Goal: Communication & Community: Answer question/provide support

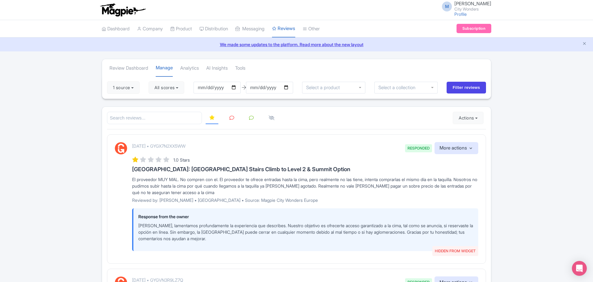
click at [227, 118] on link at bounding box center [232, 118] width 12 height 12
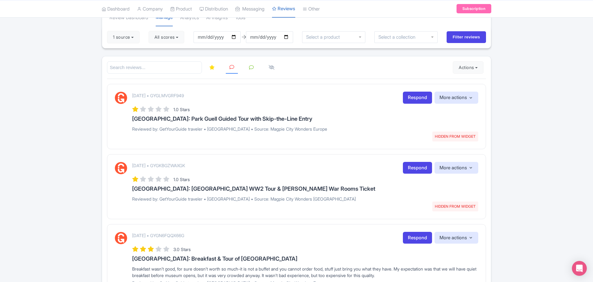
scroll to position [62, 0]
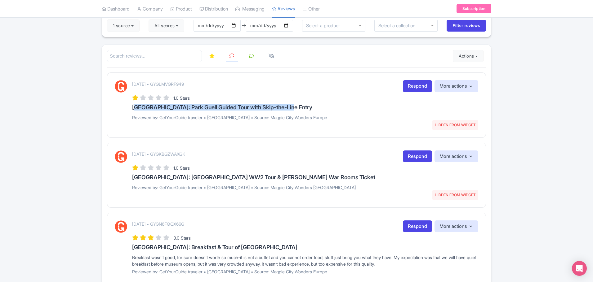
drag, startPoint x: 142, startPoint y: 109, endPoint x: 295, endPoint y: 106, distance: 153.2
click at [295, 106] on div "August 03, 2025 • GYGLMVGRF949 HIDDEN FROM WIDGET Respond More actions Hide fro…" at bounding box center [296, 102] width 363 height 45
copy h3 "[GEOGRAPHIC_DATA]: Park Guell Guided Tour with Skip-the-Line Entry"
click at [414, 88] on link "Respond" at bounding box center [417, 86] width 29 height 12
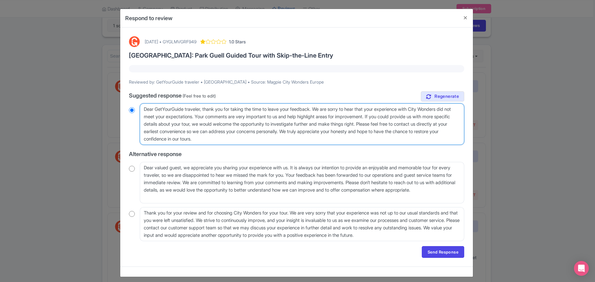
click at [214, 115] on textarea "Dear GetYourGuide traveler, thank you for taking the time to leave your feedbac…" at bounding box center [302, 125] width 325 height 42
drag, startPoint x: 351, startPoint y: 123, endPoint x: 388, endPoint y: 122, distance: 36.9
click at [398, 125] on textarea "Dear GetYourGuide traveler, thank you for taking the time to leave your feedbac…" at bounding box center [302, 125] width 325 height 42
type textarea "Dear GetYourGuide traveler, thank you for taking the time to leave your feedbac…"
radio input "true"
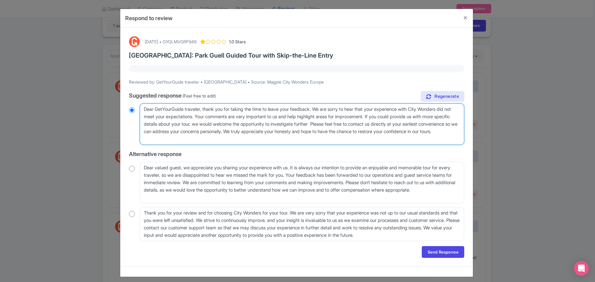
type textarea "Dear GetYourGuide traveler, thank you for taking the time to leave your feedbac…"
radio input "true"
type textarea "Dear GetYourGuide traveler, thank you for taking the time to leave your feedbac…"
radio input "true"
drag, startPoint x: 215, startPoint y: 116, endPoint x: 351, endPoint y: 124, distance: 136.1
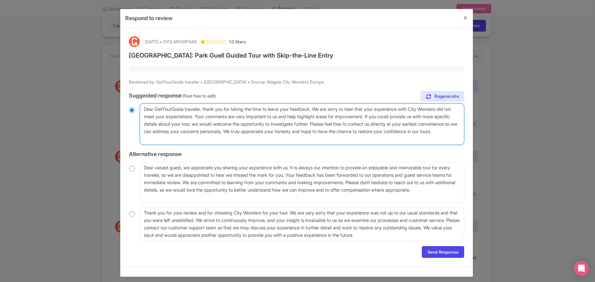
click at [351, 124] on textarea "Dear GetYourGuide traveler, thank you for taking the time to leave your feedbac…" at bounding box center [302, 125] width 325 height 42
type textarea "Dear GetYourGuide traveler, thank you for taking the time to leave your feedbac…"
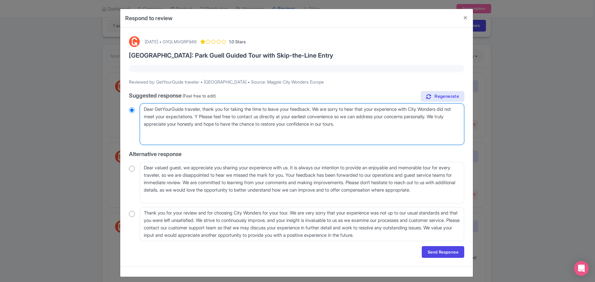
radio input "true"
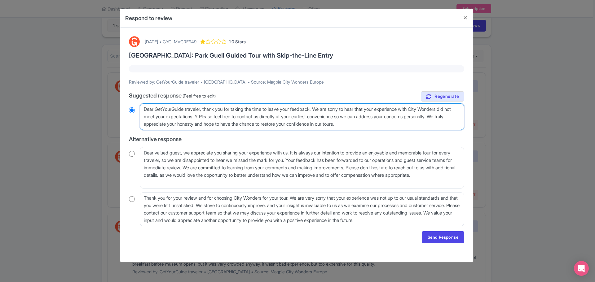
type textarea "Dear GetYourGuide traveler, thank you for taking the time to leave your feedbac…"
radio input "true"
type textarea "Dear GetYourGuide traveler, thank you for taking the time to leave your feedbac…"
radio input "true"
drag, startPoint x: 375, startPoint y: 126, endPoint x: 138, endPoint y: 129, distance: 237.5
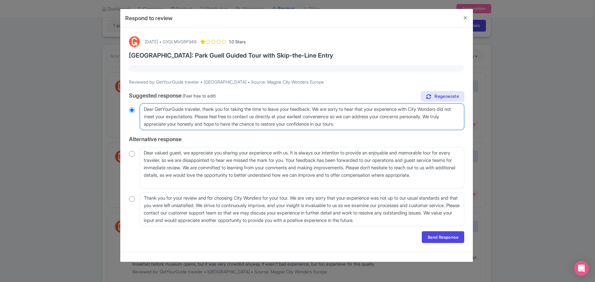
click at [138, 129] on div "Dear GetYourGuide traveler, thank you for taking the time to leave your feedbac…" at bounding box center [296, 117] width 335 height 27
type textarea "Dear GetYourGuide traveler, thank you for taking the time to leave your feedbac…"
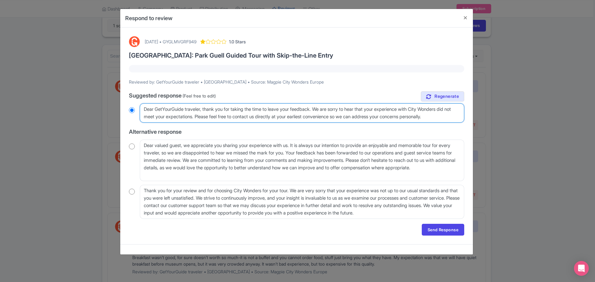
radio input "true"
type textarea "Dear GetYourGuide traveler, thank you for taking the time to leave your feedbac…"
click at [441, 230] on link "Send Response" at bounding box center [443, 230] width 42 height 12
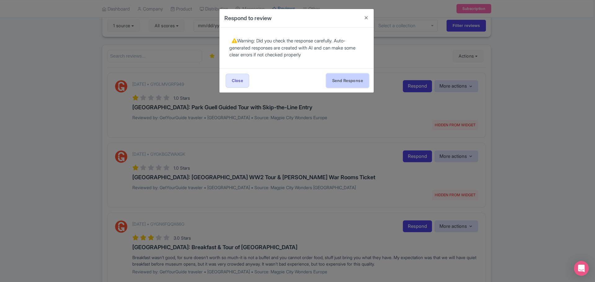
click at [343, 86] on button "Send Response" at bounding box center [347, 81] width 42 height 14
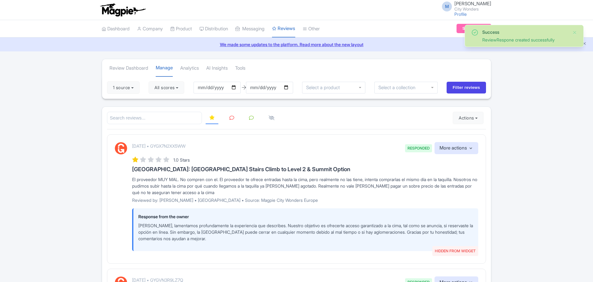
scroll to position [62, 0]
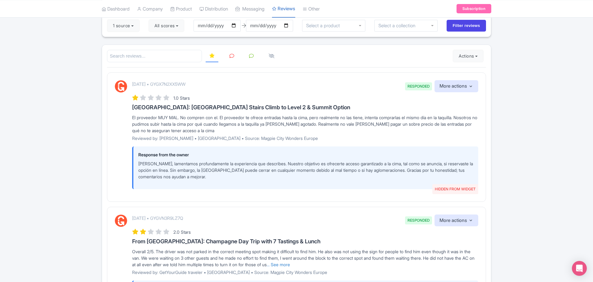
click at [229, 55] on link at bounding box center [232, 56] width 12 height 12
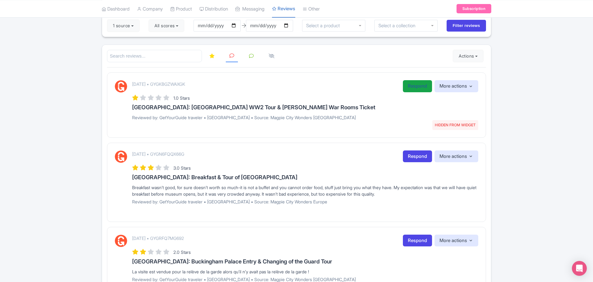
click at [414, 86] on link "Respond" at bounding box center [417, 86] width 29 height 12
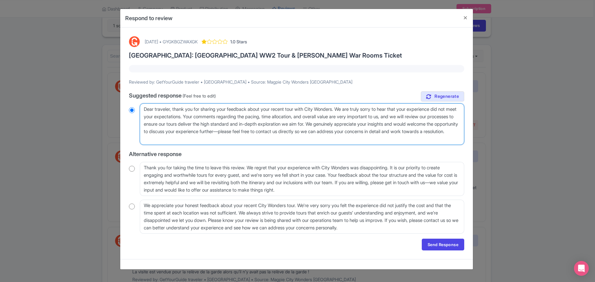
drag, startPoint x: 209, startPoint y: 117, endPoint x: 215, endPoint y: 117, distance: 6.5
click at [215, 117] on textarea "Dear traveler, thank you for sharing your feedback about your recent tour with …" at bounding box center [302, 125] width 325 height 42
drag, startPoint x: 205, startPoint y: 116, endPoint x: 353, endPoint y: 125, distance: 147.8
click at [353, 125] on textarea "Dear traveler, thank you for sharing your feedback about your recent tour with …" at bounding box center [302, 125] width 325 height 42
type textarea "Dear traveler, thank you for sharing your feedback about your recent tour with …"
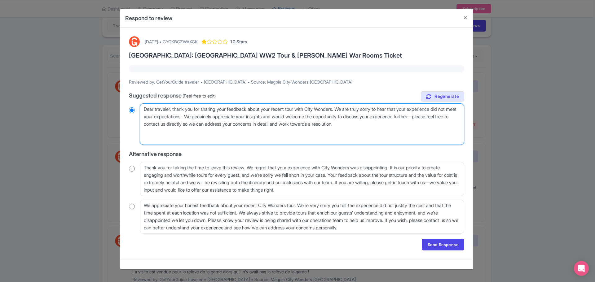
radio input "true"
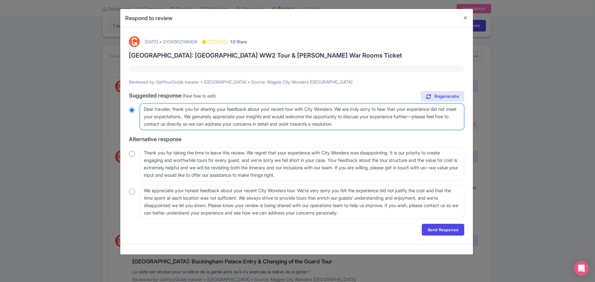
type textarea "Dear traveler, thank you for sharing your feedback about your recent tour with …"
radio input "true"
click at [446, 118] on textarea "Dear traveler, thank you for sharing your feedback about your recent tour with …" at bounding box center [302, 117] width 325 height 27
type textarea "Dear traveler, thank you for sharing your feedback about your recent tour with …"
radio input "true"
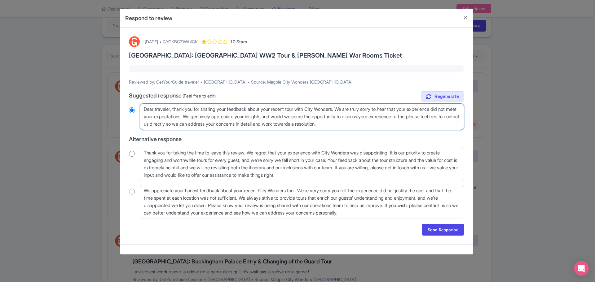
type textarea "Dear traveler, thank you for sharing your feedback about your recent tour with …"
radio input "true"
type textarea "Dear traveler, thank you for sharing your feedback about your recent tour with …"
radio input "true"
type textarea "Dear traveler, thank you for sharing your feedback about your recent tour with …"
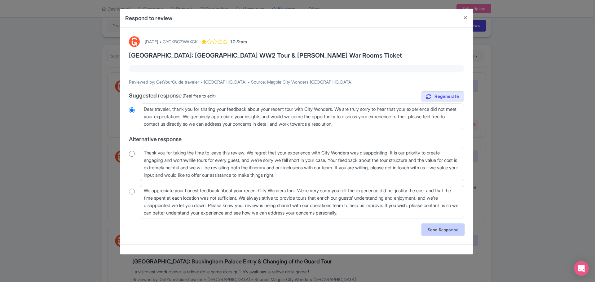
drag, startPoint x: 164, startPoint y: 110, endPoint x: 433, endPoint y: 231, distance: 294.8
click at [433, 231] on link "Send Response" at bounding box center [443, 230] width 42 height 12
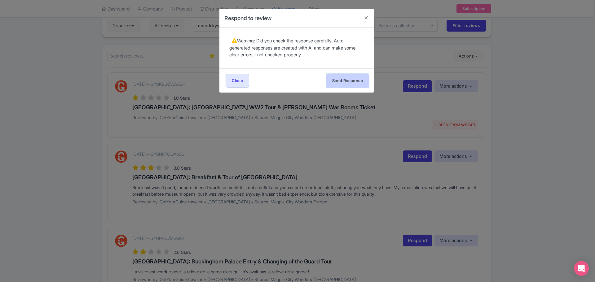
click at [345, 79] on button "Send Response" at bounding box center [347, 81] width 42 height 14
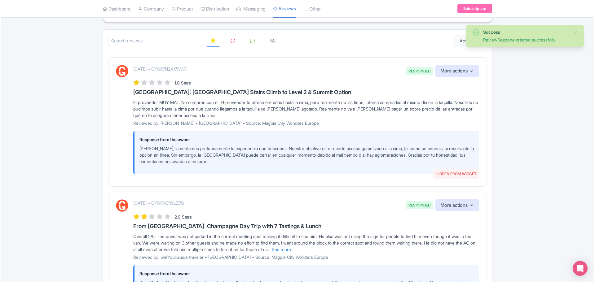
scroll to position [62, 0]
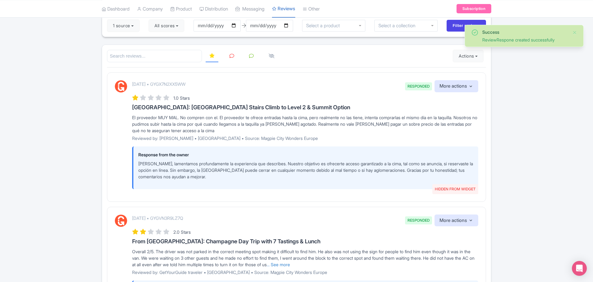
click at [232, 56] on icon at bounding box center [231, 56] width 5 height 5
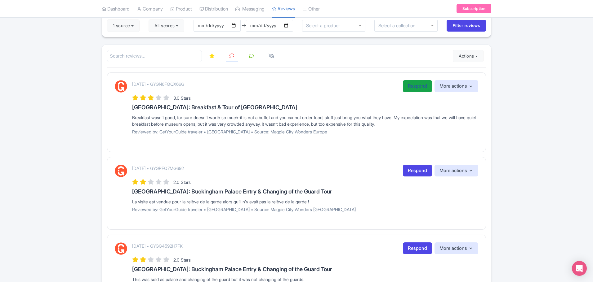
click at [415, 89] on link "Respond" at bounding box center [417, 86] width 29 height 12
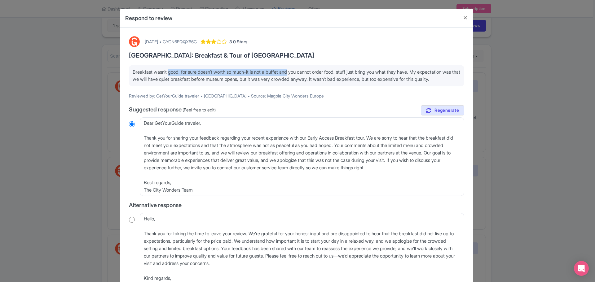
drag, startPoint x: 167, startPoint y: 74, endPoint x: 265, endPoint y: 97, distance: 100.5
click at [294, 76] on p "Breakfast wasn’t good, for sure doesn’t worth so much-it is not a buffet and yo…" at bounding box center [297, 76] width 328 height 14
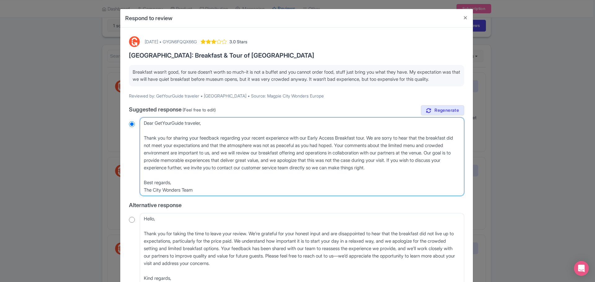
drag, startPoint x: 146, startPoint y: 145, endPoint x: 176, endPoint y: 141, distance: 30.3
click at [176, 141] on textarea "Dear GetYourGuide traveler, Thank you for sharing your feedback regarding your …" at bounding box center [302, 156] width 325 height 79
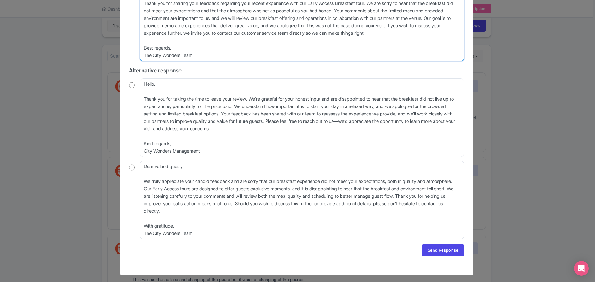
scroll to position [144, 0]
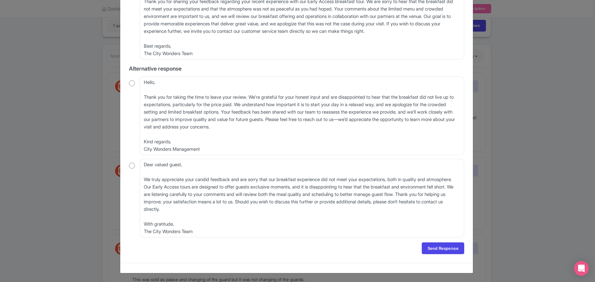
click at [131, 167] on input "radio" at bounding box center [132, 166] width 6 height 6
radio input "true"
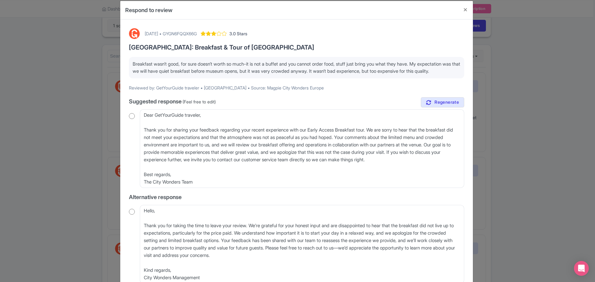
scroll to position [0, 0]
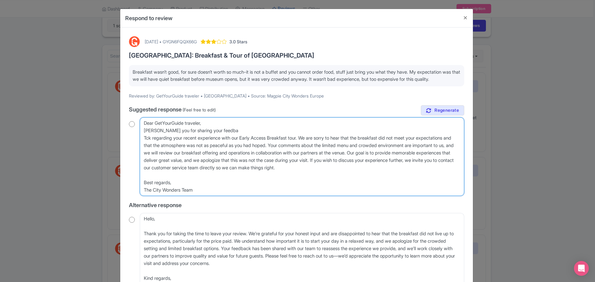
type textarea "Dear GetYourGuide traveler, Thank you for sharing your feedback regarding your …"
click at [151, 147] on textarea "Dear GetYourGuide traveler, Thank you for sharing your feedback regarding your …" at bounding box center [302, 156] width 325 height 79
drag, startPoint x: 143, startPoint y: 146, endPoint x: 379, endPoint y: 143, distance: 235.9
click at [379, 143] on textarea "Dear GetYourGuide traveler, Thank you for sharing your feedback regarding your …" at bounding box center [302, 156] width 325 height 79
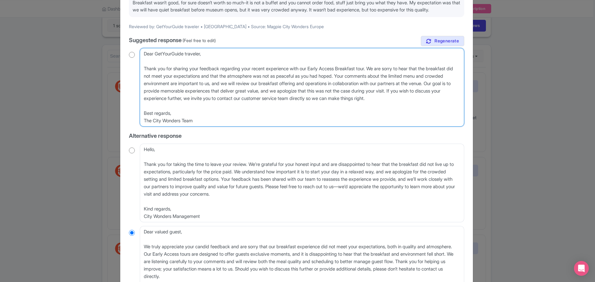
scroll to position [144, 0]
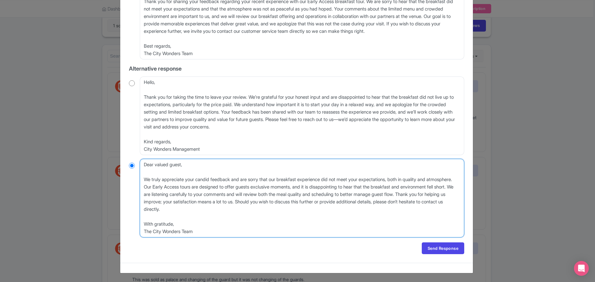
drag, startPoint x: 144, startPoint y: 180, endPoint x: 400, endPoint y: 183, distance: 255.8
click at [400, 183] on textarea "Dear valued guest, We truly appreciate your candid feedback and are sorry that …" at bounding box center [302, 198] width 325 height 79
paste textarea "Thank you for sharing your feedback regarding your recent experience with our E…"
type textarea "Dear valued guest, Thank you for sharing your feedback regarding your recent ex…"
radio input "true"
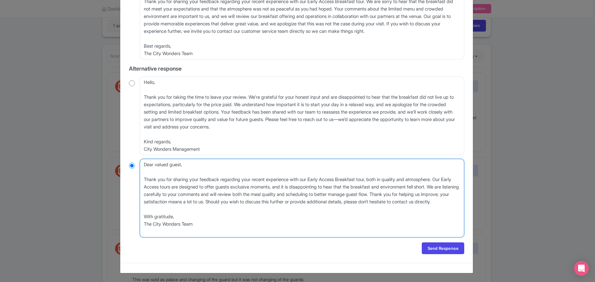
drag, startPoint x: 381, startPoint y: 180, endPoint x: 448, endPoint y: 181, distance: 66.7
click at [448, 181] on textarea "Dear valued guest, We truly appreciate your candid feedback and are sorry that …" at bounding box center [302, 198] width 325 height 79
type textarea "Dear valued guest, Thank you for sharing your feedback regarding your recent ex…"
radio input "true"
type textarea "Dear valued guest, Thank you for sharing your feedback regarding your recent ex…"
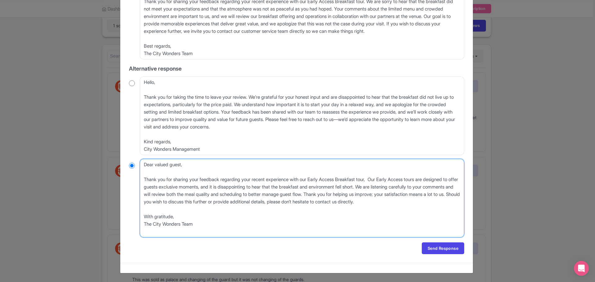
radio input "true"
type textarea "Dear valued guest, Thank you for sharing your feedback regarding your recent ex…"
radio input "true"
type textarea "Dear valued guest, Thank you for sharing your feedback regarding your recent ex…"
radio input "true"
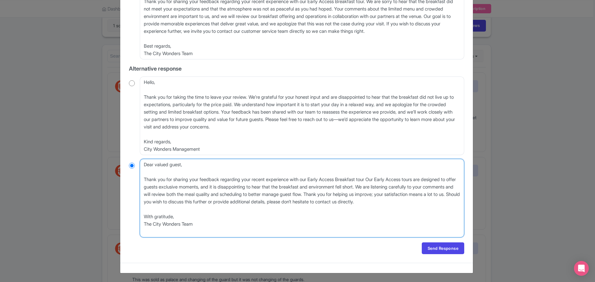
type textarea "Dear valued guest, Thank you for sharing your feedback regarding your recent ex…"
radio input "true"
drag, startPoint x: 144, startPoint y: 179, endPoint x: 242, endPoint y: 178, distance: 98.3
click at [242, 178] on textarea "Dear valued guest, We truly appreciate your candid feedback and are sorry that …" at bounding box center [302, 198] width 325 height 79
drag, startPoint x: 390, startPoint y: 179, endPoint x: 419, endPoint y: 178, distance: 28.2
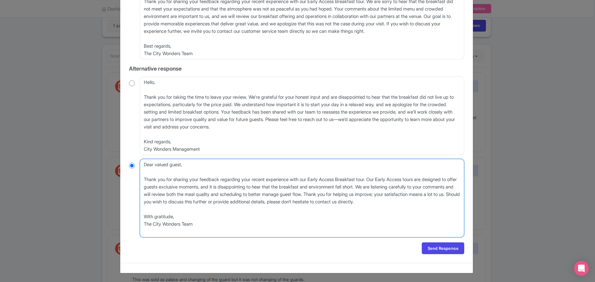
click at [419, 178] on textarea "Dear valued guest, We truly appreciate your candid feedback and are sorry that …" at bounding box center [302, 198] width 325 height 79
type textarea "Dear valued guest, Thank you for sharing your feedback regarding your recent ex…"
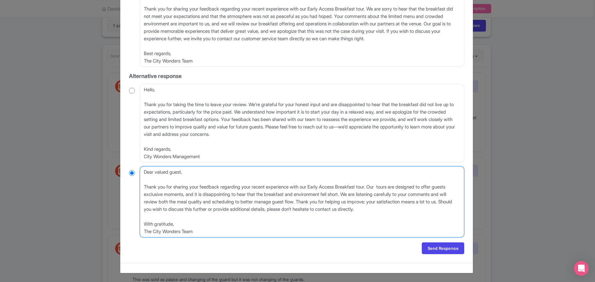
scroll to position [136, 0]
radio input "true"
type textarea "Dear valued guest, Thank you for sharing your feedback regarding your recent ex…"
click at [370, 193] on textarea "Dear valued guest, We truly appreciate your candid feedback and are sorry that …" at bounding box center [302, 201] width 325 height 71
drag, startPoint x: 188, startPoint y: 228, endPoint x: 130, endPoint y: 174, distance: 79.2
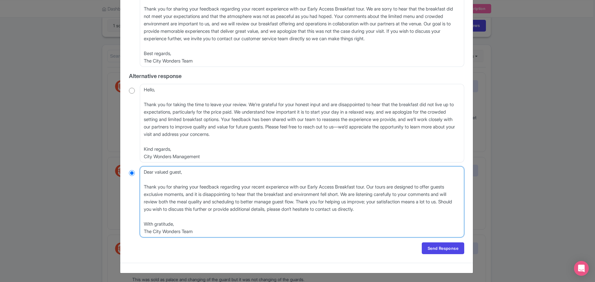
click at [130, 174] on div "Dear valued guest, We truly appreciate your candid feedback and are sorry that …" at bounding box center [296, 201] width 335 height 71
radio input "true"
click at [337, 204] on textarea "Dear valued guest, We truly appreciate your candid feedback and are sorry that …" at bounding box center [302, 201] width 325 height 71
click at [203, 203] on textarea "Dear valued guest, We truly appreciate your candid feedback and are sorry that …" at bounding box center [302, 201] width 325 height 71
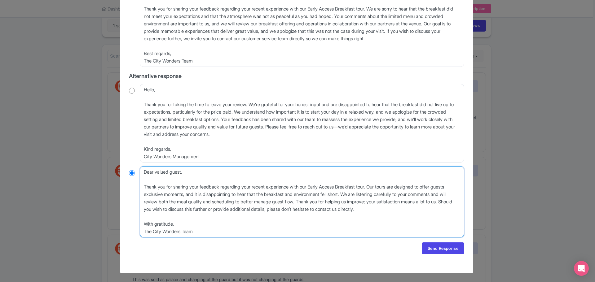
type textarea "Dear valued guest, Thank you for sharing your feedback regarding your recent ex…"
radio input "true"
drag, startPoint x: 237, startPoint y: 203, endPoint x: 333, endPoint y: 200, distance: 95.2
click at [333, 200] on textarea "Dear valued guest, We truly appreciate your candid feedback and are sorry that …" at bounding box center [302, 201] width 325 height 71
type textarea "Dear valued guest, Thank you for sharing your feedback regarding your recent ex…"
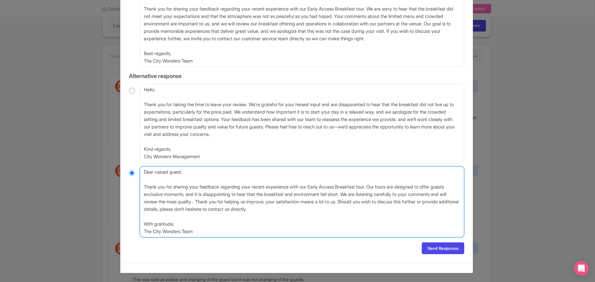
radio input "true"
type textarea "Dear valued guest, Thank you for sharing your feedback regarding your recent ex…"
radio input "true"
type textarea "Dear valued guest, Thank you for sharing your feedback regarding your recent ex…"
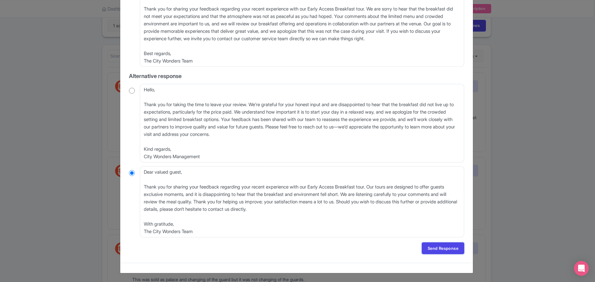
click at [441, 252] on link "Send Response" at bounding box center [443, 249] width 42 height 12
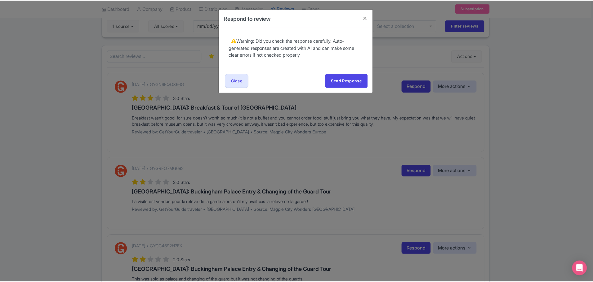
scroll to position [0, 0]
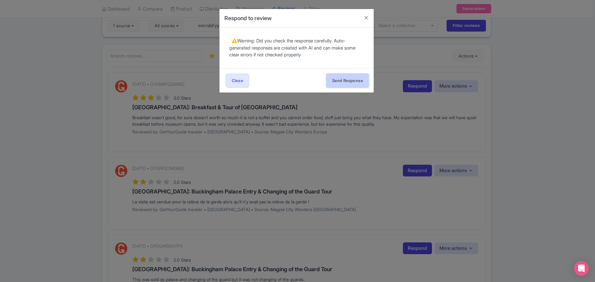
click at [345, 79] on button "Send Response" at bounding box center [347, 81] width 42 height 14
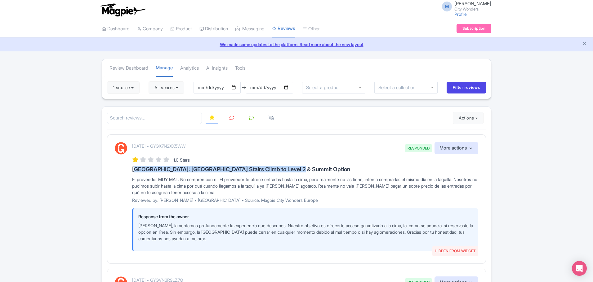
drag, startPoint x: 132, startPoint y: 170, endPoint x: 302, endPoint y: 170, distance: 169.6
click at [302, 170] on h3 "[GEOGRAPHIC_DATA]: [GEOGRAPHIC_DATA] Stairs Climb to Level 2 & Summit Option" at bounding box center [305, 169] width 346 height 6
click at [231, 117] on icon at bounding box center [231, 118] width 5 height 5
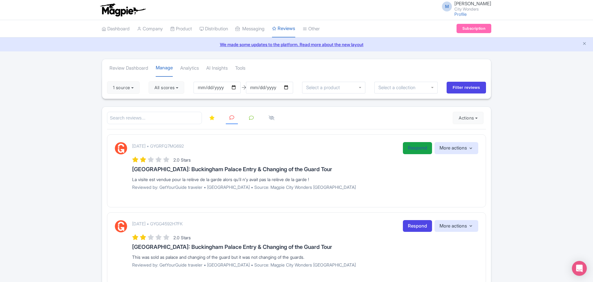
click at [413, 148] on link "Respond" at bounding box center [417, 148] width 29 height 12
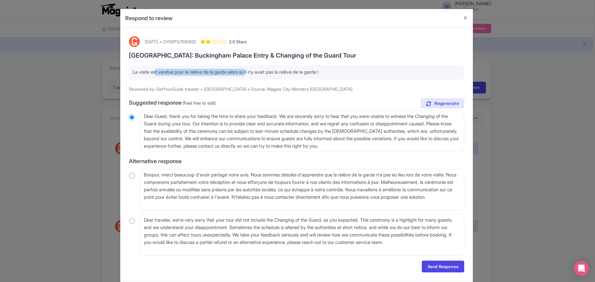
drag, startPoint x: 154, startPoint y: 74, endPoint x: 267, endPoint y: 71, distance: 112.3
click at [252, 71] on p "La visite est vendue pour la relève de la garde alors qu’il n’y avait pas la re…" at bounding box center [297, 72] width 328 height 7
click at [463, 17] on button "Close" at bounding box center [465, 18] width 15 height 18
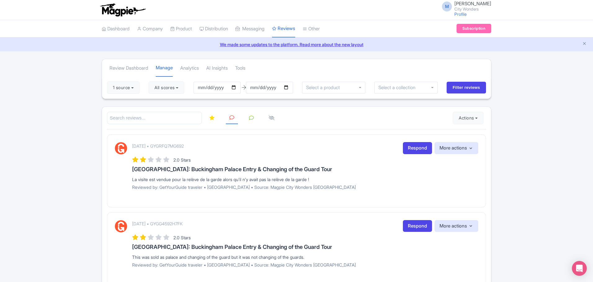
drag, startPoint x: 145, startPoint y: 180, endPoint x: 322, endPoint y: 177, distance: 176.4
click at [322, 177] on div "La visite est vendue pour la relève de la garde alors qu’il n’y avait pas la re…" at bounding box center [305, 179] width 346 height 7
copy div "La visite est vendue pour la relève de la garde alors qu’il n’y avait pas la re…"
drag, startPoint x: 171, startPoint y: 148, endPoint x: 215, endPoint y: 146, distance: 43.1
click at [215, 146] on div "August 03, 2025 • GYGRFQ7MG692 Respond More actions Hide from this page Hide fr…" at bounding box center [305, 148] width 346 height 12
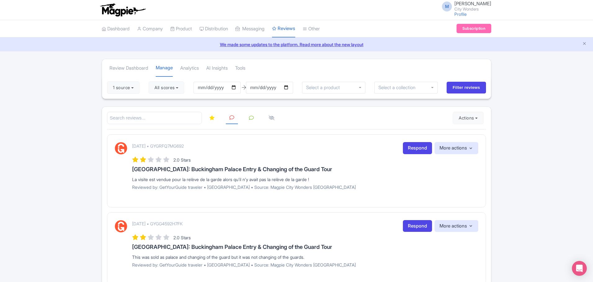
copy p "GYGRFQ7MG692"
click at [417, 150] on link "Respond" at bounding box center [417, 148] width 29 height 12
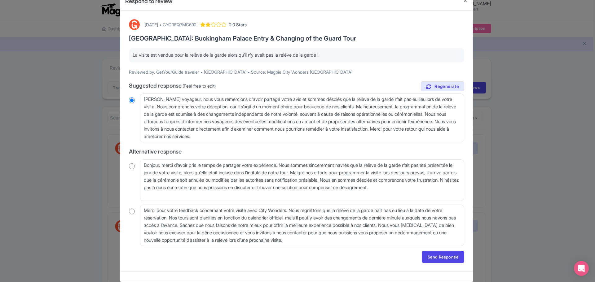
scroll to position [26, 0]
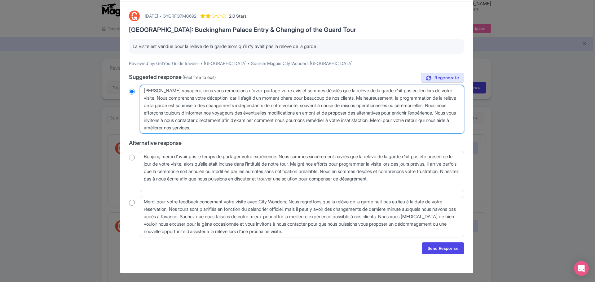
drag, startPoint x: 282, startPoint y: 128, endPoint x: 140, endPoint y: 82, distance: 149.4
click at [140, 82] on div "true Suggested response (Feel free to edit) Cher voyageur, nous vous remercions…" at bounding box center [296, 155] width 335 height 165
paste textarea "Bonjour, Nous vous remercions pour votre retour. Nous souhaitons préciser que, …"
type textarea "Bonjour, Nous vous remercions pour votre retour. Nous souhaitons préciser que, …"
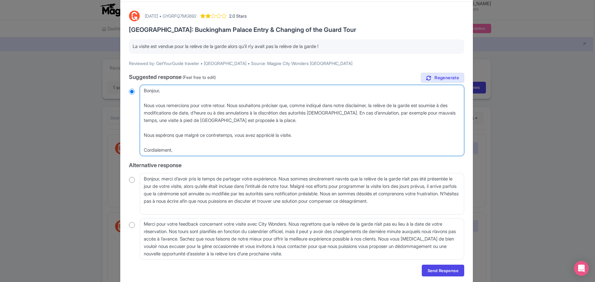
radio input "true"
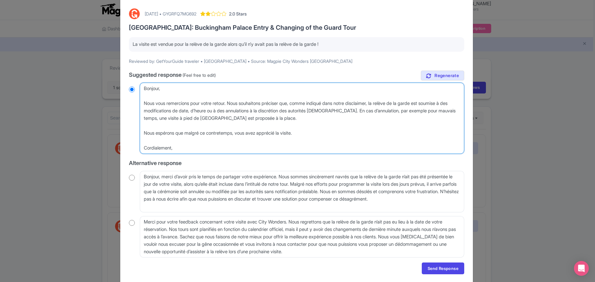
scroll to position [17, 0]
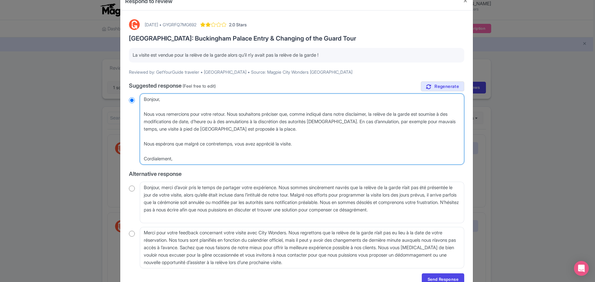
drag, startPoint x: 198, startPoint y: 157, endPoint x: 138, endPoint y: 158, distance: 60.2
click at [138, 158] on div "Cher voyageur, nous vous remercions d'avoir partagé votre avis et sommes désolé…" at bounding box center [296, 129] width 335 height 71
type textarea "Bonjour, Nous vous remercions pour votre retour. Nous souhaitons préciser que, …"
radio input "true"
type textarea "Bonjour, Nous vous remercions pour votre retour. Nous souhaitons préciser que, …"
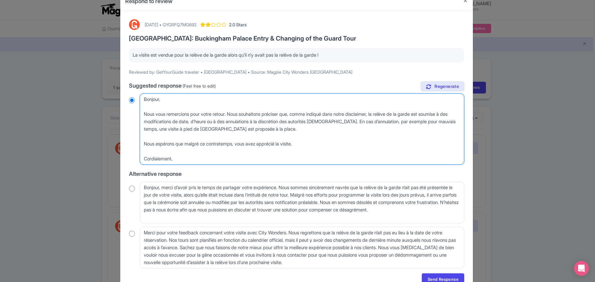
radio input "true"
type textarea "Bonjour, Nous vous remercions pour votre retour. Nous souhaitons préciser que, …"
click at [194, 157] on textarea "Cher voyageur, nous vous remercions d'avoir partagé votre avis et sommes désolé…" at bounding box center [302, 129] width 325 height 71
radio input "true"
type textarea "Bonjour, Nous vous remercions pour votre retour. Nous souhaitons préciser que, …"
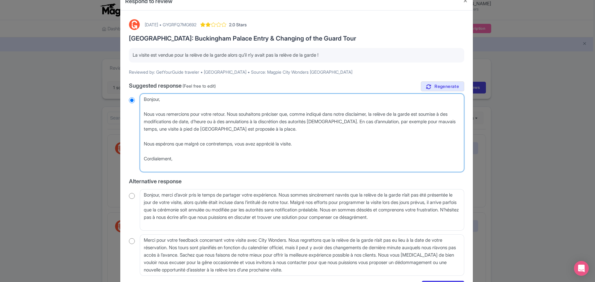
radio input "true"
paste textarea "Cordialement, L’équipe City Wonders"
type textarea "Bonjour, Nous vous remercions pour votre retour. Nous souhaitons préciser que, …"
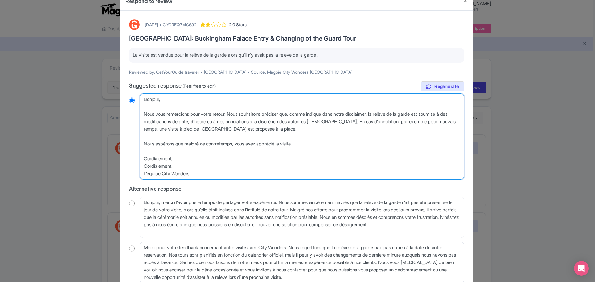
radio input "true"
click at [182, 160] on textarea "Cher voyageur, nous vous remercions d'avoir partagé votre avis et sommes désolé…" at bounding box center [302, 137] width 325 height 86
type textarea "Bonjour, Nous vous remercions pour votre retour. Nous souhaitons préciser que, …"
radio input "true"
type textarea "Bonjour, Nous vous remercions pour votre retour. Nous souhaitons préciser que, …"
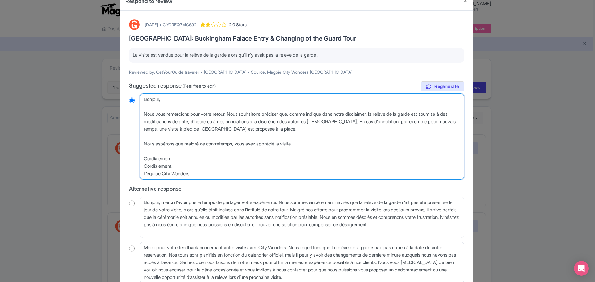
radio input "true"
type textarea "Bonjour, Nous vous remercions pour votre retour. Nous souhaitons préciser que, …"
radio input "true"
type textarea "Bonjour, Nous vous remercions pour votre retour. Nous souhaitons préciser que, …"
radio input "true"
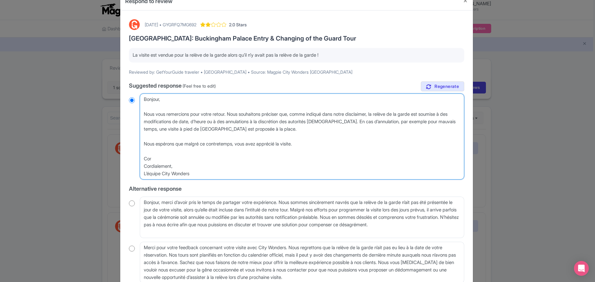
type textarea "Bonjour, Nous vous remercions pour votre retour. Nous souhaitons préciser que, …"
radio input "true"
type textarea "Bonjour, Nous vous remercions pour votre retour. Nous souhaitons préciser que, …"
radio input "true"
type textarea "Bonjour, Nous vous remercions pour votre retour. Nous souhaitons préciser que, …"
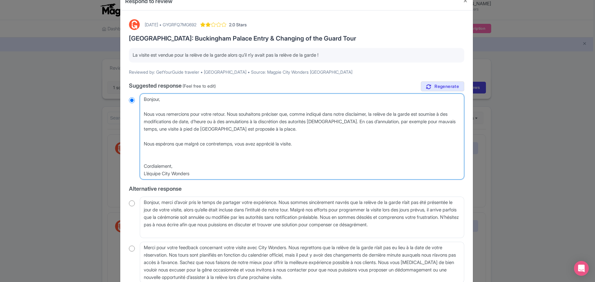
radio input "true"
type textarea "Bonjour, Nous vous remercions pour votre retour. Nous souhaitons préciser que, …"
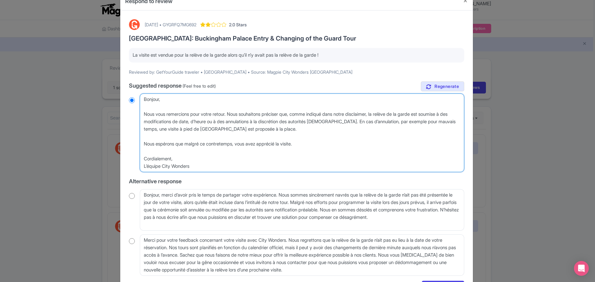
radio input "true"
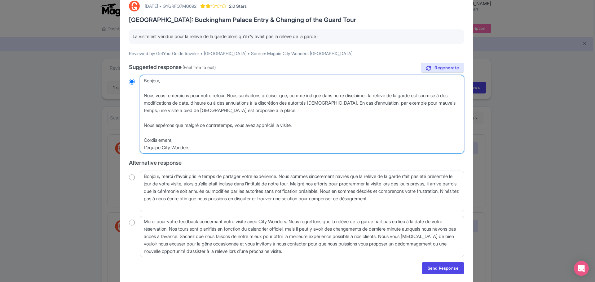
scroll to position [55, 0]
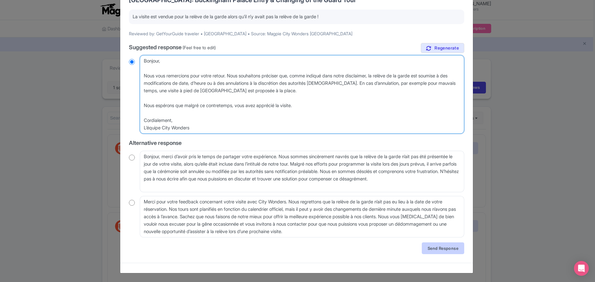
type textarea "Bonjour, Nous vous remercions pour votre retour. Nous souhaitons préciser que, …"
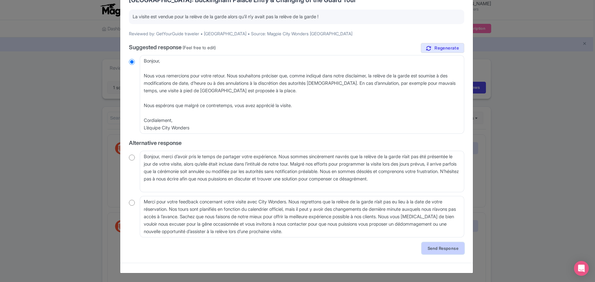
click at [451, 247] on link "Send Response" at bounding box center [443, 249] width 42 height 12
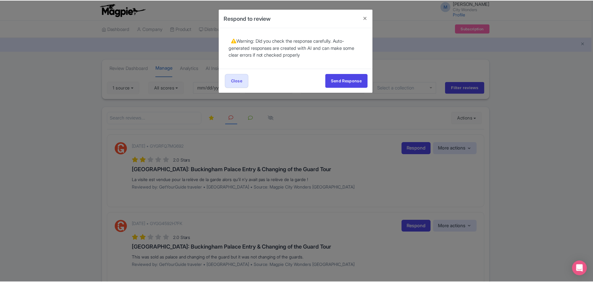
scroll to position [0, 0]
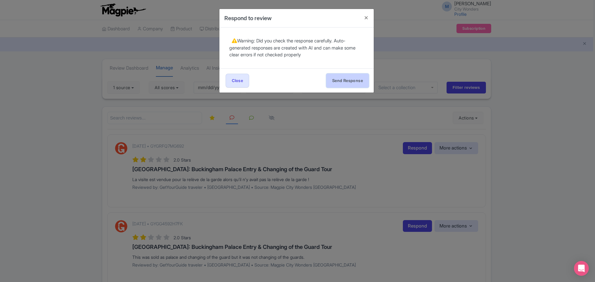
click at [343, 80] on button "Send Response" at bounding box center [347, 81] width 42 height 14
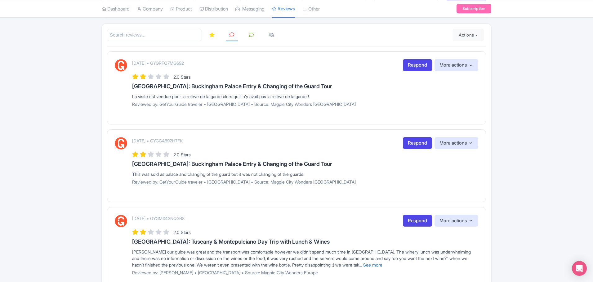
scroll to position [93, 0]
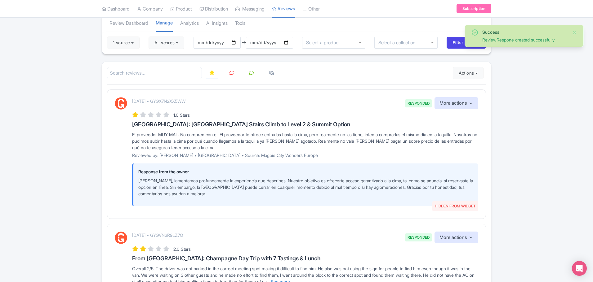
scroll to position [31, 0]
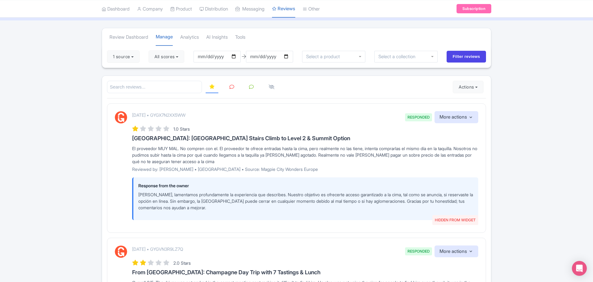
click at [230, 87] on icon at bounding box center [231, 87] width 5 height 5
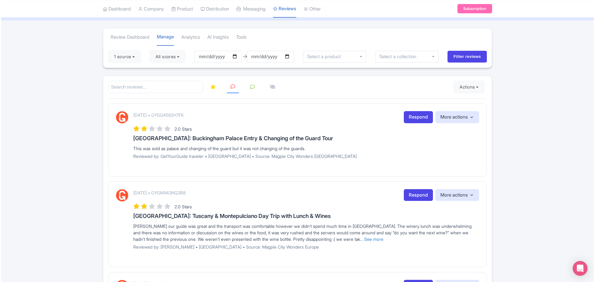
scroll to position [62, 0]
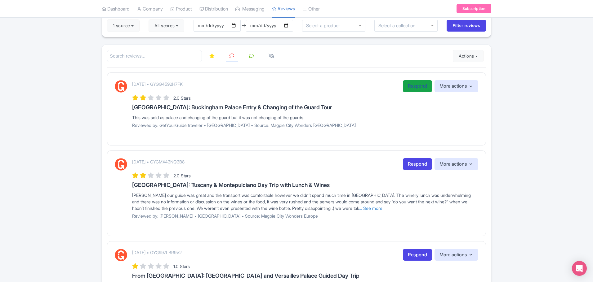
click at [419, 88] on link "Respond" at bounding box center [417, 86] width 29 height 12
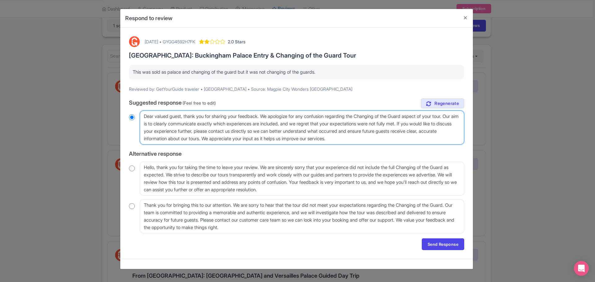
click at [269, 140] on textarea "Dear valued guest, thank you for sharing your feedback. We apologize for any co…" at bounding box center [302, 128] width 325 height 34
drag, startPoint x: 399, startPoint y: 138, endPoint x: 117, endPoint y: 114, distance: 283.5
click at [117, 114] on div "Respond to review [DATE] • GYGG4592H7FK 2.0 Stars [GEOGRAPHIC_DATA]: Buckingham…" at bounding box center [297, 141] width 595 height 282
paste textarea "Bonjour, Nous vous remercions pour votre retour. Nous souhaitons préciser que, …"
type textarea "Bonjour, Nous vous remercions pour votre retour. Nous souhaitons préciser que, …"
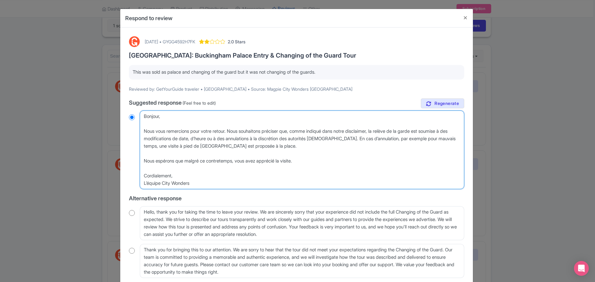
radio input "true"
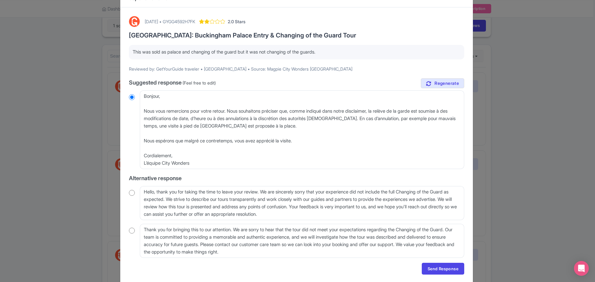
scroll to position [31, 0]
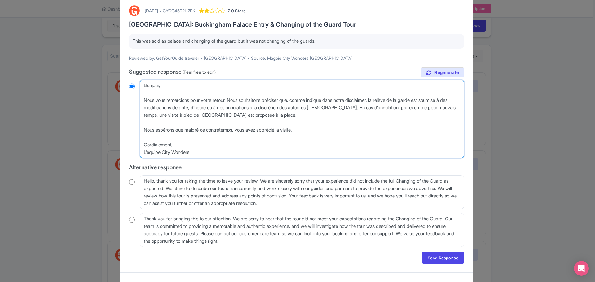
click at [278, 151] on textarea "Dear valued guest, thank you for sharing your feedback. We apologize for any co…" at bounding box center [302, 119] width 325 height 79
drag, startPoint x: 206, startPoint y: 155, endPoint x: 140, endPoint y: 85, distance: 96.1
click at [140, 85] on textarea "Dear valued guest, thank you for sharing your feedback. We apologize for any co…" at bounding box center [302, 119] width 325 height 79
paste textarea "Hello, Thank you for your feedback. We would like to clarify that, as stated in…"
type textarea "Hello, Thank you for your feedback. We would like to clarify that, as stated in…"
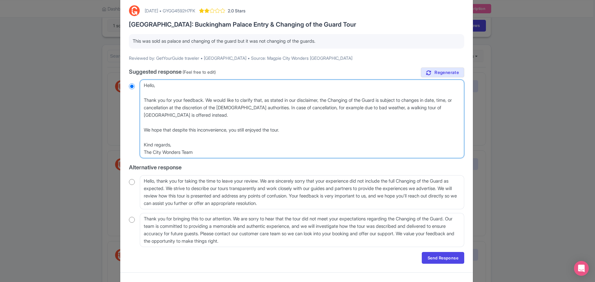
radio input "true"
drag, startPoint x: 180, startPoint y: 143, endPoint x: 131, endPoint y: 141, distance: 48.7
click at [131, 141] on div "Dear valued guest, thank you for sharing your feedback. We apologize for any co…" at bounding box center [296, 119] width 335 height 79
type textarea "Hello, Thank you for your feedback. We would like to clarify that, as stated in…"
radio input "true"
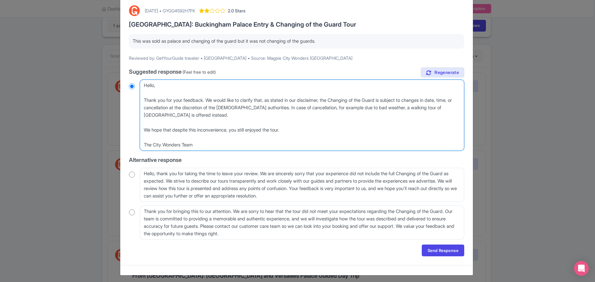
click at [276, 111] on textarea "Dear valued guest, thank you for sharing your feedback. We apologize for any co…" at bounding box center [302, 115] width 325 height 71
click at [272, 112] on textarea "Dear valued guest, thank you for sharing your feedback. We apologize for any co…" at bounding box center [302, 115] width 325 height 71
type textarea "Hello, Thank you for your feedback. We would like to clarify that, as stated in…"
radio input "true"
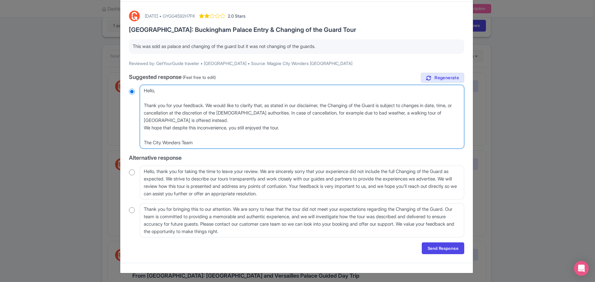
type textarea "Hello, Thank you for your feedback. We would like to clarify that, as stated in…"
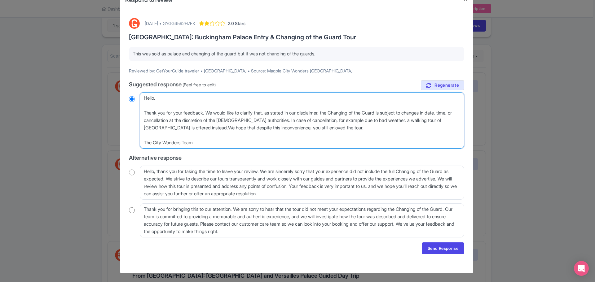
radio input "true"
type textarea "Hello, Thank you for your feedback. We would like to clarify that, as stated in…"
radio input "true"
click at [153, 144] on textarea "Dear valued guest, thank you for sharing your feedback. We apologize for any co…" at bounding box center [302, 120] width 325 height 56
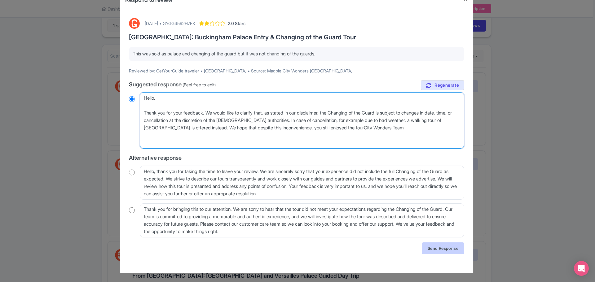
scroll to position [3, 0]
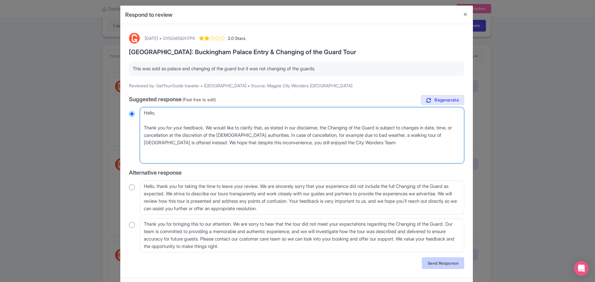
type textarea "Hello, Thank you for your feedback. We would like to clarify that, as stated in…"
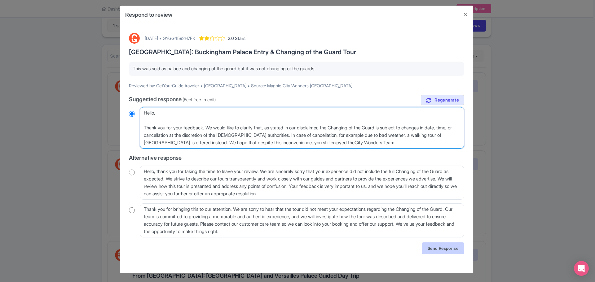
radio input "true"
type textarea "Hello, Thank you for your feedback. We would like to clarify that, as stated in…"
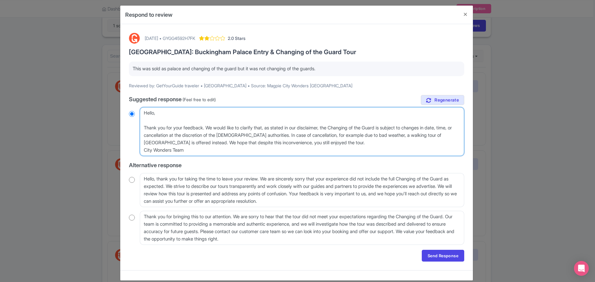
radio input "true"
type textarea "Hello, Thank you for your feedback. We would like to clarify that, as stated in…"
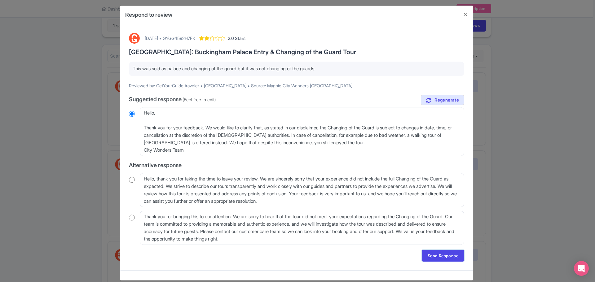
click at [445, 257] on link "Send Response" at bounding box center [443, 256] width 42 height 12
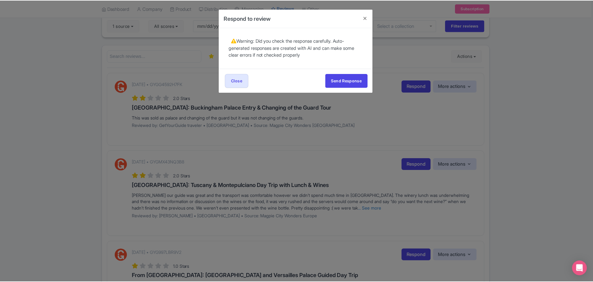
scroll to position [0, 0]
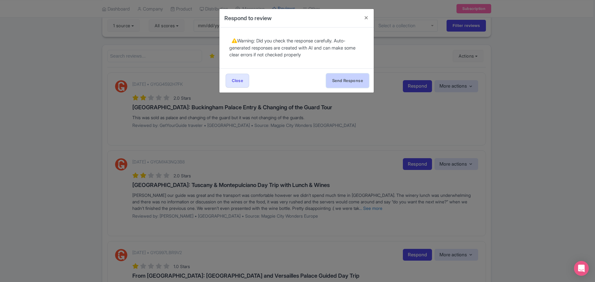
click at [343, 78] on button "Send Response" at bounding box center [347, 81] width 42 height 14
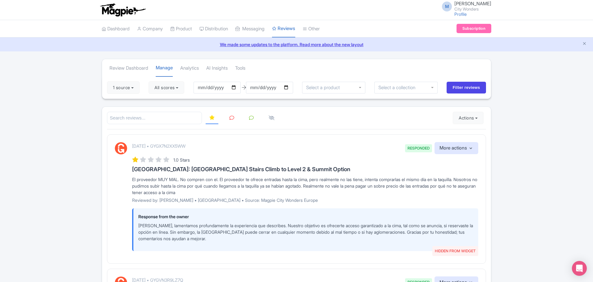
click at [231, 116] on icon at bounding box center [231, 118] width 5 height 5
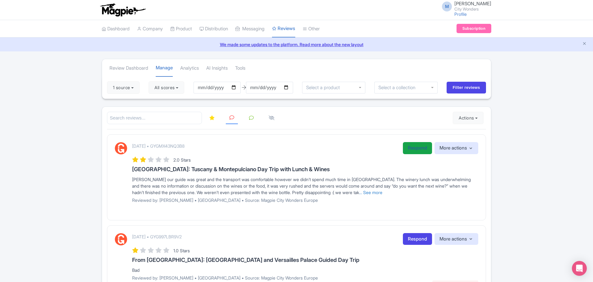
click at [411, 150] on link "Respond" at bounding box center [417, 148] width 29 height 12
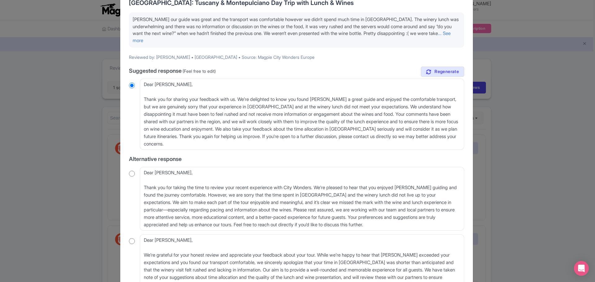
scroll to position [51, 0]
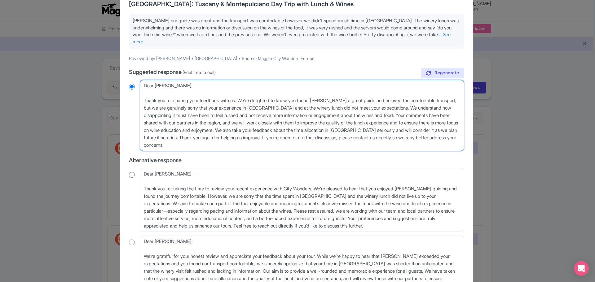
drag, startPoint x: 408, startPoint y: 116, endPoint x: 245, endPoint y: 114, distance: 162.8
click at [245, 114] on textarea "Dear Louisa, Thank you for sharing your feedback with us. We’re delighted to kn…" at bounding box center [302, 115] width 325 height 71
type textarea "Dear Louisa, Thank you for sharing your feedback with us. We’re delighted to kn…"
radio input "true"
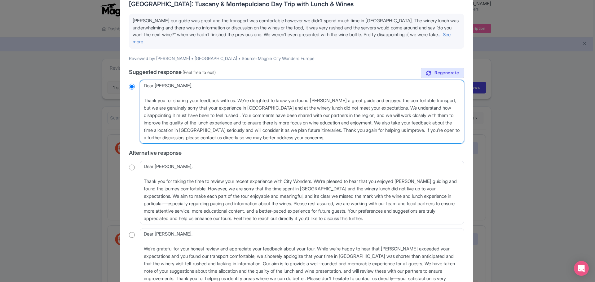
type textarea "Dear Louisa, Thank you for sharing your feedback with us. We’re delighted to kn…"
radio input "true"
drag, startPoint x: 364, startPoint y: 115, endPoint x: 388, endPoint y: 115, distance: 23.6
click at [388, 115] on textarea "Dear Louisa, Thank you for sharing your feedback with us. We’re delighted to kn…" at bounding box center [302, 112] width 325 height 64
type textarea "Dear Louisa, Thank you for sharing your feedback with us. We’re delighted to kn…"
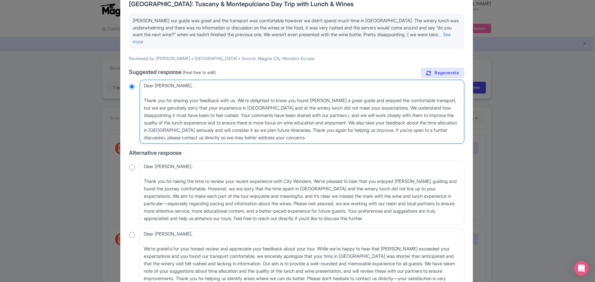
radio input "true"
type textarea "Dear Louisa, Thank you for sharing your feedback with us. We’re delighted to kn…"
radio input "true"
type textarea "Dear Louisa, Thank you for sharing your feedback with us. We’re delighted to kn…"
radio input "true"
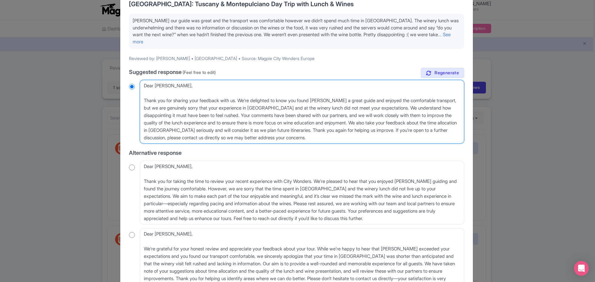
drag, startPoint x: 235, startPoint y: 131, endPoint x: 142, endPoint y: 132, distance: 92.7
click at [142, 132] on textarea "Dear Louisa, Thank you for sharing your feedback with us. We’re delighted to kn…" at bounding box center [302, 112] width 325 height 64
type textarea "Dear Louisa, Thank you for sharing your feedback with us. We’re delighted to kn…"
radio input "true"
type textarea "Dear Louisa, Thank you for sharing your feedback with us. We’re delighted to kn…"
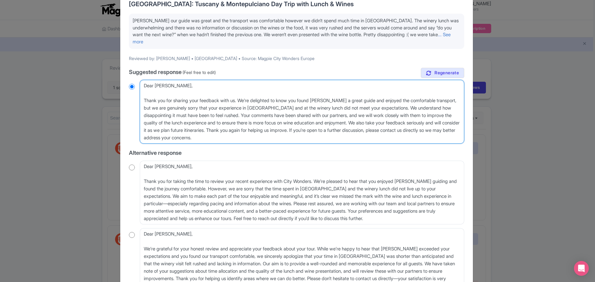
drag, startPoint x: 206, startPoint y: 131, endPoint x: 244, endPoint y: 129, distance: 37.9
click at [244, 129] on textarea "Dear Louisa, Thank you for sharing your feedback with us. We’re delighted to kn…" at bounding box center [302, 112] width 325 height 64
radio input "true"
type textarea "Dear Louisa, Thank you for sharing your feedback with us. We’re delighted to kn…"
radio input "true"
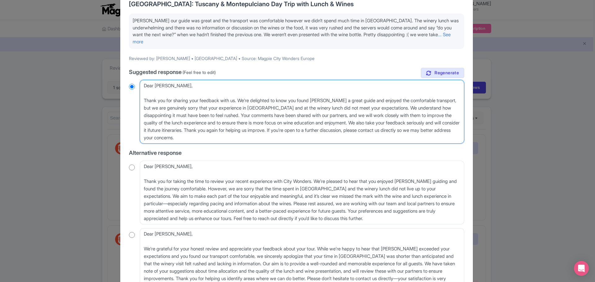
type textarea "Dear Louisa, Thank you for sharing your feedback with us. We’re delighted to kn…"
radio input "true"
type textarea "Dear Louisa, Thank you for sharing your feedback with us. We’re delighted to kn…"
radio input "true"
type textarea "Dear Louisa, Thank you for sharing your feedback with us. We’re delighted to kn…"
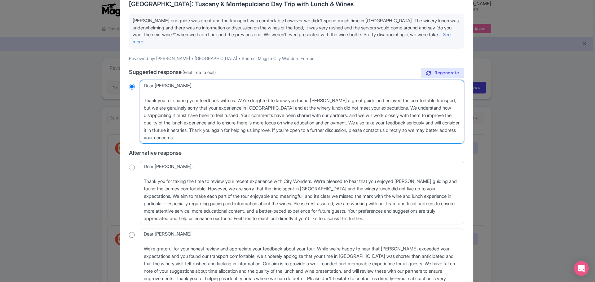
radio input "true"
type textarea "Dear Louisa, Thank you for sharing your feedback with us. We’re delighted to kn…"
radio input "true"
type textarea "Dear Louisa, Thank you for sharing your feedback with us. We’re delighted to kn…"
radio input "true"
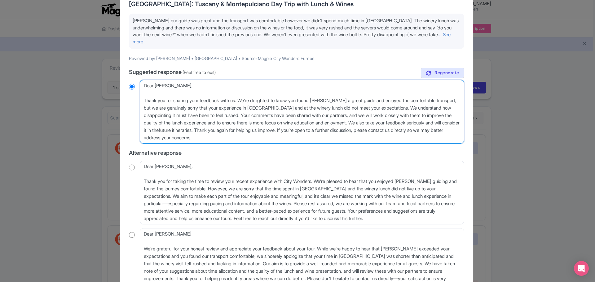
type textarea "Dear Louisa, Thank you for sharing your feedback with us. We’re delighted to kn…"
radio input "true"
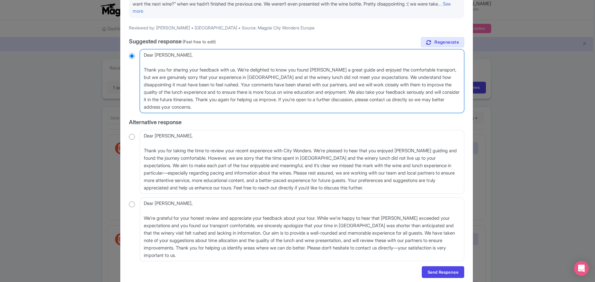
scroll to position [106, 0]
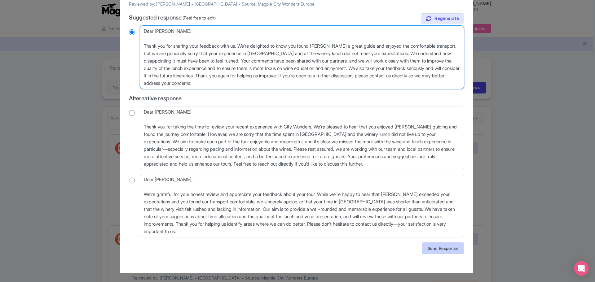
type textarea "Dear Louisa, Thank you for sharing your feedback with us. We’re delighted to kn…"
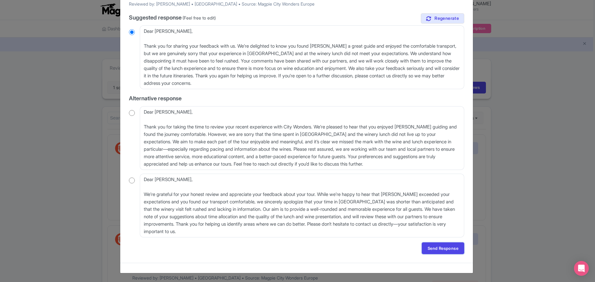
click at [447, 249] on link "Send Response" at bounding box center [443, 249] width 42 height 12
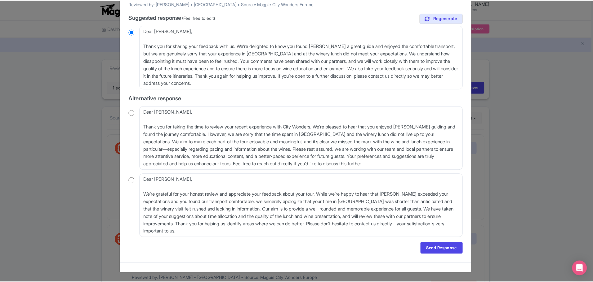
scroll to position [0, 0]
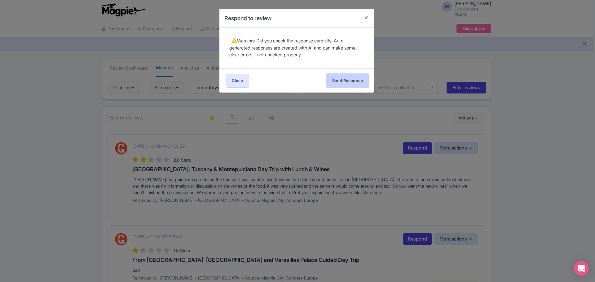
click at [345, 84] on button "Send Response" at bounding box center [347, 81] width 42 height 14
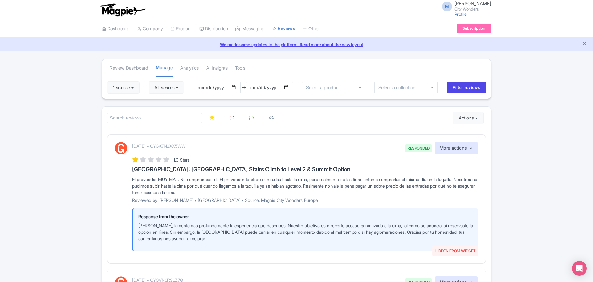
click at [231, 119] on icon at bounding box center [231, 118] width 5 height 5
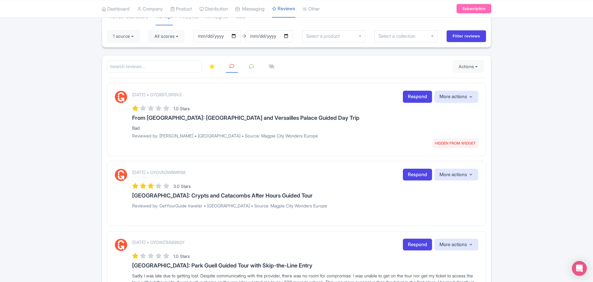
scroll to position [62, 0]
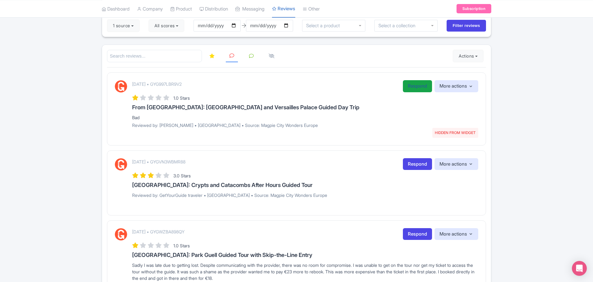
click at [412, 86] on link "Respond" at bounding box center [417, 86] width 29 height 12
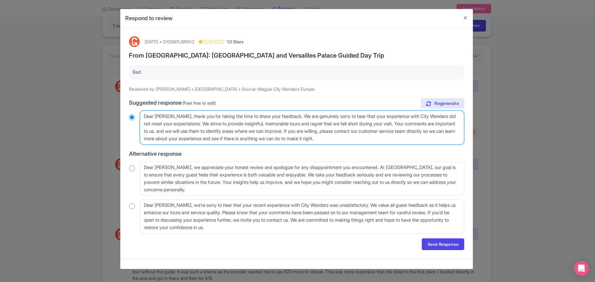
drag, startPoint x: 388, startPoint y: 139, endPoint x: 158, endPoint y: 114, distance: 231.4
click at [140, 109] on div "true Suggested response (Feel free to edit) Dear Joanna, thank you for taking t…" at bounding box center [296, 166] width 335 height 135
click at [401, 143] on textarea "Dear Joanna, thank you for taking the time to share your feedback. We are genui…" at bounding box center [302, 128] width 325 height 34
drag, startPoint x: 393, startPoint y: 139, endPoint x: 83, endPoint y: 99, distance: 312.8
click at [83, 99] on div "Respond to review August 03, 2025 • GYG997LBR9V2 1.0 Stars From Paris: Giverny …" at bounding box center [297, 141] width 595 height 282
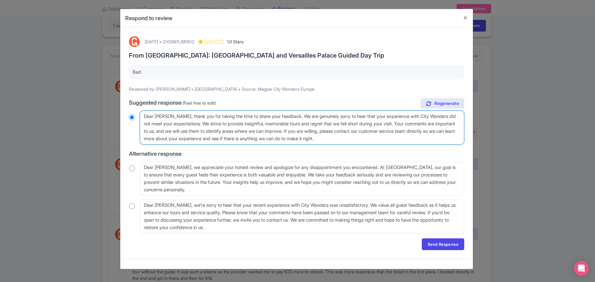
paste textarea "Hello, We’re truly sorry to hear about your experience. Your feedback is very i…"
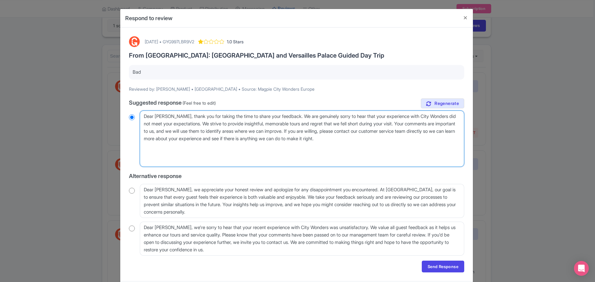
type textarea "Hello, We’re truly sorry to hear about your experience. Your feedback is very i…"
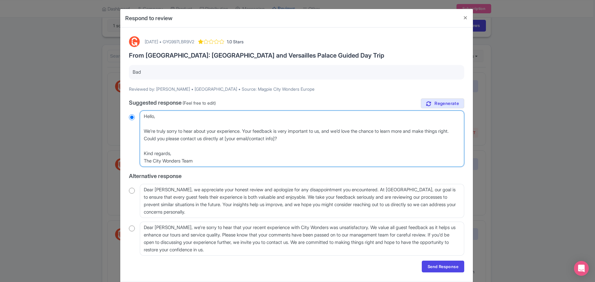
radio input "true"
drag, startPoint x: 242, startPoint y: 139, endPoint x: 295, endPoint y: 138, distance: 52.7
click at [295, 138] on textarea "Dear Joanna, thank you for taking the time to share your feedback. We are genui…" at bounding box center [302, 139] width 325 height 56
paste textarea "info@citywonders.com"
drag, startPoint x: 153, startPoint y: 139, endPoint x: 421, endPoint y: 132, distance: 268.9
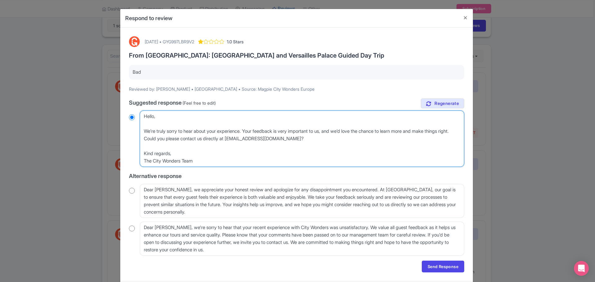
click at [421, 132] on textarea "Dear Joanna, thank you for taking the time to share your feedback. We are genui…" at bounding box center [302, 139] width 325 height 56
type textarea "Hello, We’re truly sorry to hear about your experience. Your feedback is very i…"
radio input "true"
type textarea "Hello, We’re truly sorry to hear about your experience. Your feedback is very i…"
click at [422, 131] on textarea "Dear Joanna, thank you for taking the time to share your feedback. We are genui…" at bounding box center [302, 139] width 325 height 56
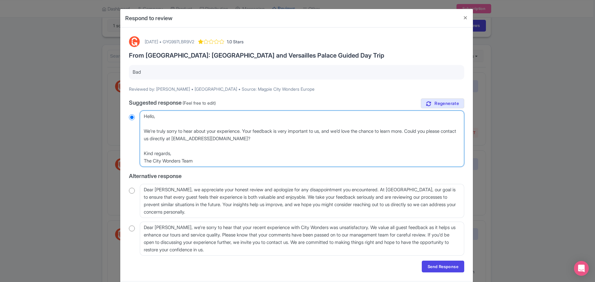
radio input "true"
type textarea "Hello, We’re truly sorry to hear about your experience. Your feedback is very i…"
radio input "true"
type textarea "Hello, We’re truly sorry to hear about your experience. Your feedback is very i…"
radio input "true"
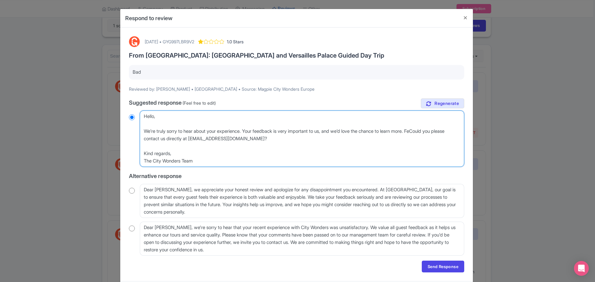
type textarea "Hello, We’re truly sorry to hear about your experience. Your feedback is very i…"
radio input "true"
type textarea "Hello, We’re truly sorry to hear about your experience. Your feedback is very i…"
radio input "true"
type textarea "Hello, We’re truly sorry to hear about your experience. Your feedback is very i…"
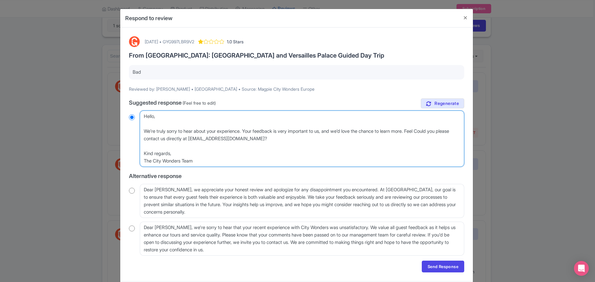
radio input "true"
type textarea "Hello, We’re truly sorry to hear about your experience. Your feedback is very i…"
radio input "true"
type textarea "Hello, We’re truly sorry to hear about your experience. Your feedback is very i…"
radio input "true"
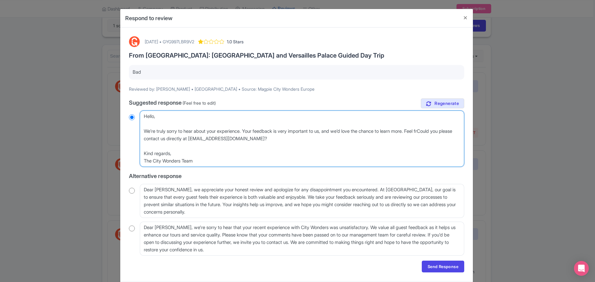
type textarea "Hello, We’re truly sorry to hear about your experience. Your feedback is very i…"
radio input "true"
type textarea "Hello, We’re truly sorry to hear about your experience. Your feedback is very i…"
radio input "true"
type textarea "Hello, We’re truly sorry to hear about your experience. Your feedback is very i…"
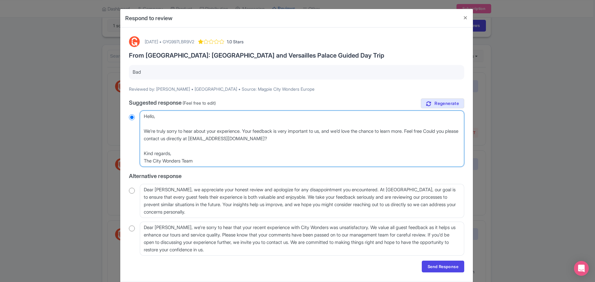
radio input "true"
type textarea "Hello, We’re truly sorry to hear about your experience. Your feedback is very i…"
radio input "true"
type textarea "Hello, We’re truly sorry to hear about your experience. Your feedback is very i…"
radio input "true"
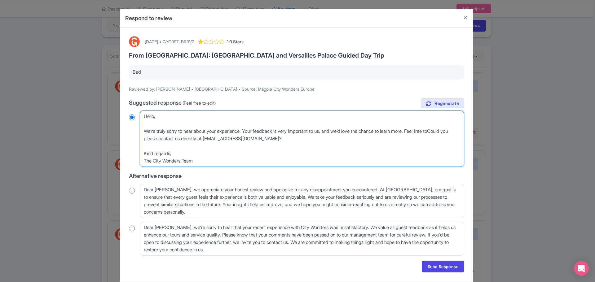
type textarea "Hello, We’re truly sorry to hear about your experience. Your feedback is very i…"
radio input "true"
type textarea "Hello, We’re truly sorry to hear about your experience. Your feedback is very i…"
radio input "true"
type textarea "Hello, We’re truly sorry to hear about your experience. Your feedback is very i…"
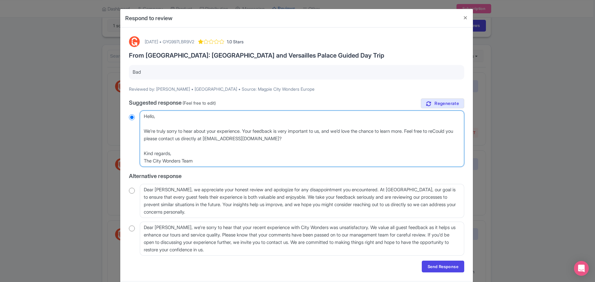
radio input "true"
type textarea "Hello, We’re truly sorry to hear about your experience. Your feedback is very i…"
radio input "true"
type textarea "Hello, We’re truly sorry to hear about your experience. Your feedback is very i…"
radio input "true"
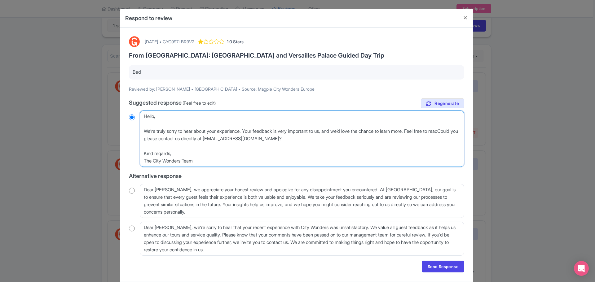
type textarea "Hello, We’re truly sorry to hear about your experience. Your feedback is very i…"
radio input "true"
type textarea "Hello, We’re truly sorry to hear about your experience. Your feedback is very i…"
radio input "true"
type textarea "Hello, We’re truly sorry to hear about your experience. Your feedback is very i…"
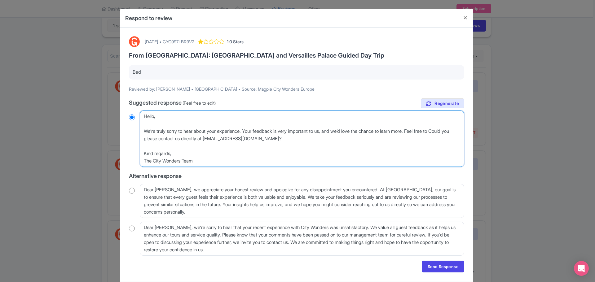
radio input "true"
type textarea "Hello, We’re truly sorry to hear about your experience. Your feedback is very i…"
radio input "true"
type textarea "Hello, We’re truly sorry to hear about your experience. Your feedback is very i…"
radio input "true"
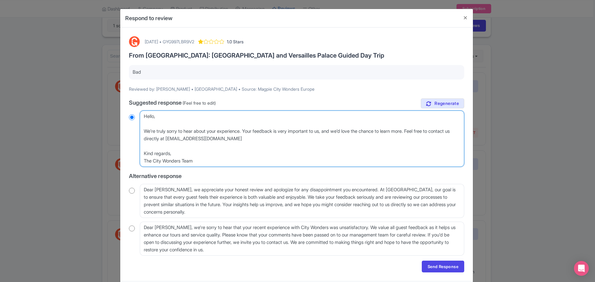
type textarea "Hello, We’re truly sorry to hear about your experience. Your feedback is very i…"
radio input "true"
type textarea "Hello, We’re truly sorry to hear about your experience. Your feedback is very i…"
radio input "true"
type textarea "Hello, We’re truly sorry to hear about your experience. Your feedback is very i…"
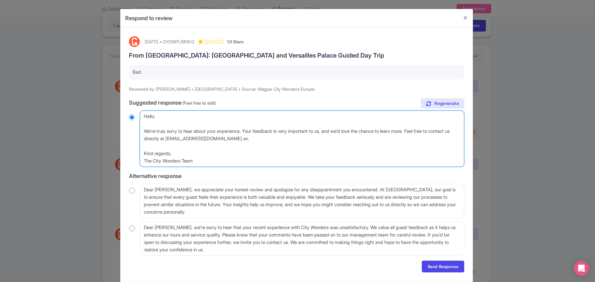
radio input "true"
type textarea "Hello, We’re truly sorry to hear about your experience. Your feedback is very i…"
radio input "true"
type textarea "Hello, We’re truly sorry to hear about your experience. Your feedback is very i…"
radio input "true"
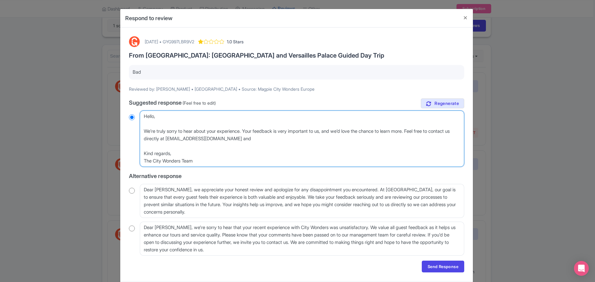
type textarea "Hello, We’re truly sorry to hear about your experience. Your feedback is very i…"
radio input "true"
type textarea "Hello, We’re truly sorry to hear about your experience. Your feedback is very i…"
radio input "true"
type textarea "Hello, We’re truly sorry to hear about your experience. Your feedback is very i…"
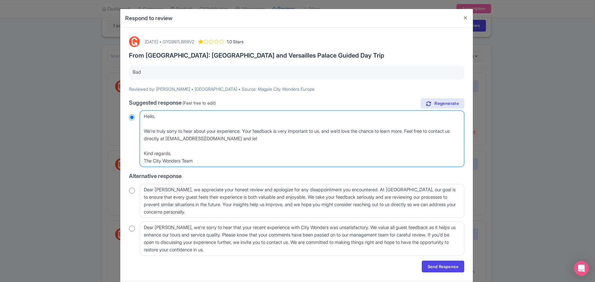
radio input "true"
type textarea "Hello, We’re truly sorry to hear about your experience. Your feedback is very i…"
radio input "true"
type textarea "Hello, We’re truly sorry to hear about your experience. Your feedback is very i…"
radio input "true"
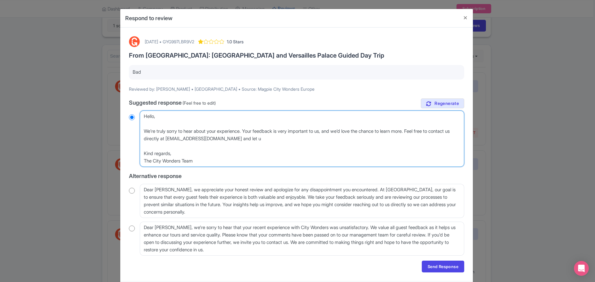
type textarea "Hello, We’re truly sorry to hear about your experience. Your feedback is very i…"
radio input "true"
type textarea "Hello, We’re truly sorry to hear about your experience. Your feedback is very i…"
radio input "true"
type textarea "Hello, We’re truly sorry to hear about your experience. Your feedback is very i…"
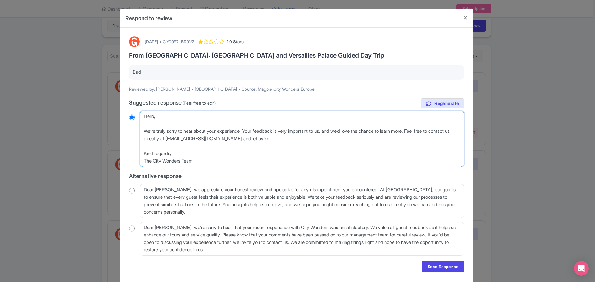
radio input "true"
type textarea "Hello, We’re truly sorry to hear about your experience. Your feedback is very i…"
radio input "true"
type textarea "Hello, We’re truly sorry to hear about your experience. Your feedback is very i…"
radio input "true"
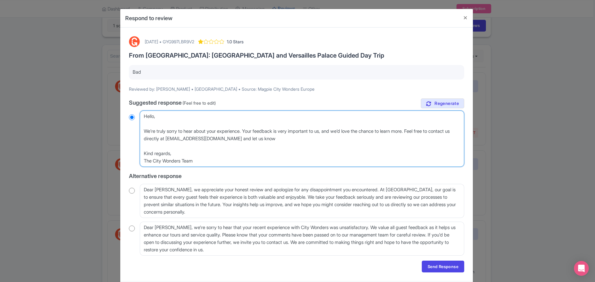
type textarea "Hello, We’re truly sorry to hear about your experience. Your feedback is very i…"
radio input "true"
type textarea "Hello, We’re truly sorry to hear about your experience. Your feedback is very i…"
radio input "true"
type textarea "Hello, We’re truly sorry to hear about your experience. Your feedback is very i…"
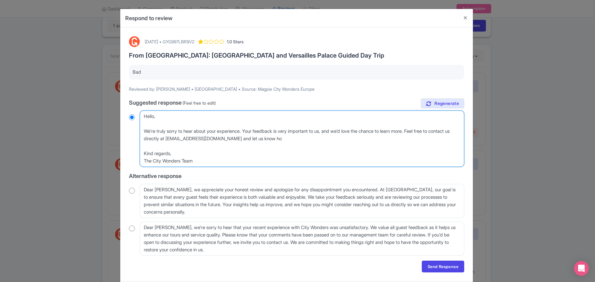
radio input "true"
type textarea "Hello, We’re truly sorry to hear about your experience. Your feedback is very i…"
radio input "true"
type textarea "Hello, We’re truly sorry to hear about your experience. Your feedback is very i…"
radio input "true"
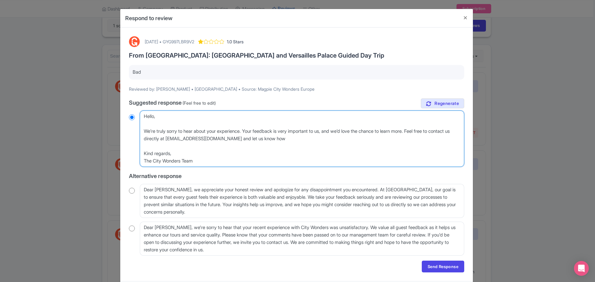
type textarea "Hello, We’re truly sorry to hear about your experience. Your feedback is very i…"
radio input "true"
type textarea "Hello, We’re truly sorry to hear about your experience. Your feedback is very i…"
radio input "true"
type textarea "Hello, We’re truly sorry to hear about your experience. Your feedback is very i…"
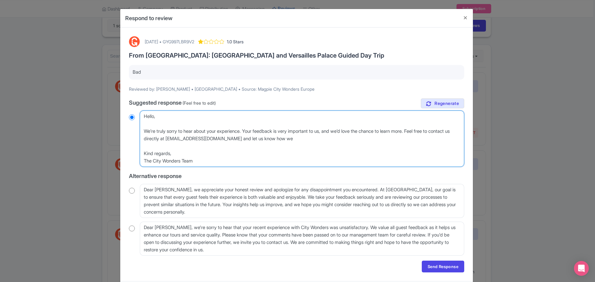
radio input "true"
type textarea "Hello, We’re truly sorry to hear about your experience. Your feedback is very i…"
radio input "true"
type textarea "Hello, We’re truly sorry to hear about your experience. Your feedback is very i…"
radio input "true"
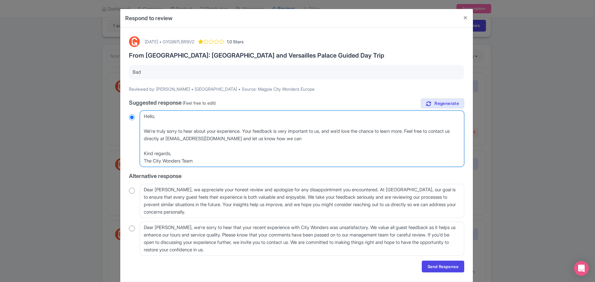
type textarea "Hello, We’re truly sorry to hear about your experience. Your feedback is very i…"
radio input "true"
type textarea "Hello, We’re truly sorry to hear about your experience. Your feedback is very i…"
radio input "true"
type textarea "Hello, We’re truly sorry to hear about your experience. Your feedback is very i…"
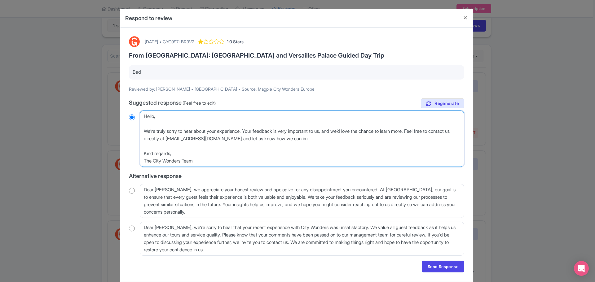
radio input "true"
type textarea "Hello, We’re truly sorry to hear about your experience. Your feedback is very i…"
radio input "true"
type textarea "Hello, We’re truly sorry to hear about your experience. Your feedback is very i…"
radio input "true"
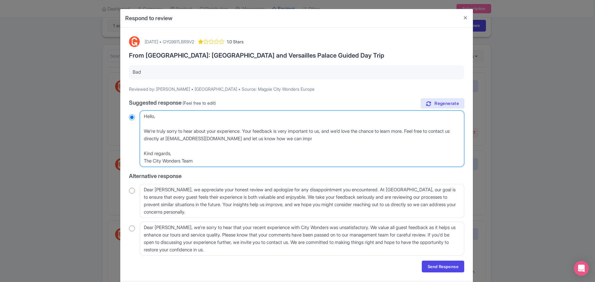
type textarea "Hello, We’re truly sorry to hear about your experience. Your feedback is very i…"
radio input "true"
type textarea "Hello, We’re truly sorry to hear about your experience. Your feedback is very i…"
radio input "true"
type textarea "Hello, We’re truly sorry to hear about your experience. Your feedback is very i…"
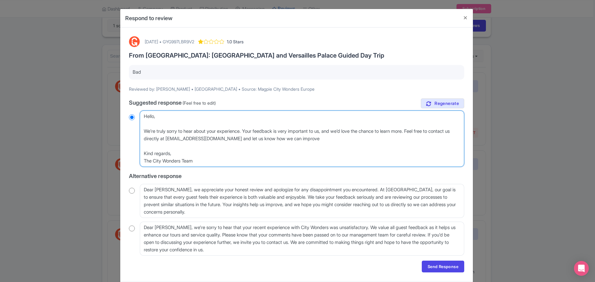
radio input "true"
type textarea "Hello, We’re truly sorry to hear about your experience. Your feedback is very i…"
drag, startPoint x: 223, startPoint y: 163, endPoint x: 132, endPoint y: 109, distance: 105.6
click at [132, 109] on div "true Suggested response (Feel free to edit) Dear Joanna, thank you for taking t…" at bounding box center [296, 177] width 335 height 157
radio input "true"
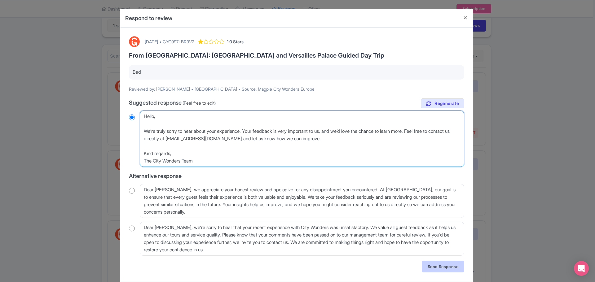
type textarea "Hello, We’re truly sorry to hear about your experience. Your feedback is very i…"
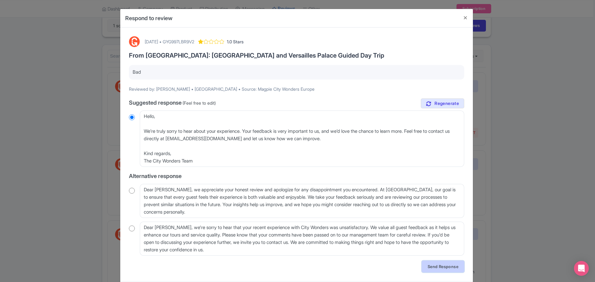
click at [440, 270] on link "Send Response" at bounding box center [443, 267] width 42 height 12
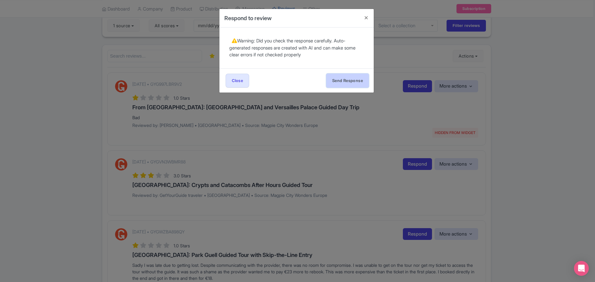
click at [351, 77] on button "Send Response" at bounding box center [347, 81] width 42 height 14
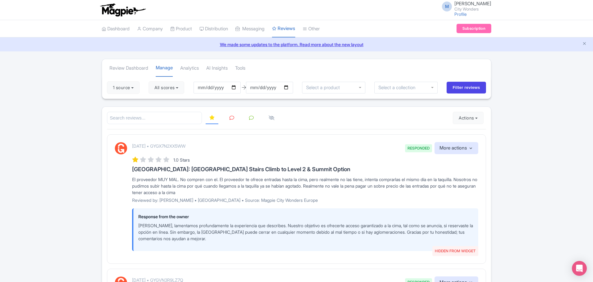
drag, startPoint x: 233, startPoint y: 117, endPoint x: 231, endPoint y: 119, distance: 3.2
click at [233, 117] on icon at bounding box center [231, 118] width 5 height 5
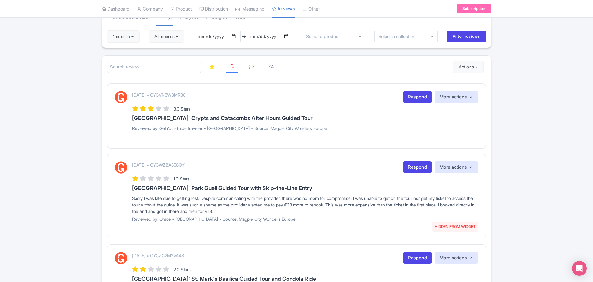
scroll to position [62, 0]
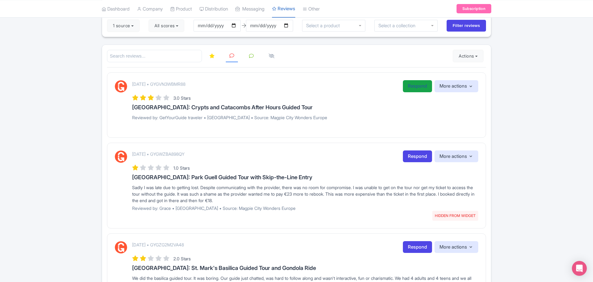
click at [419, 86] on link "Respond" at bounding box center [417, 86] width 29 height 12
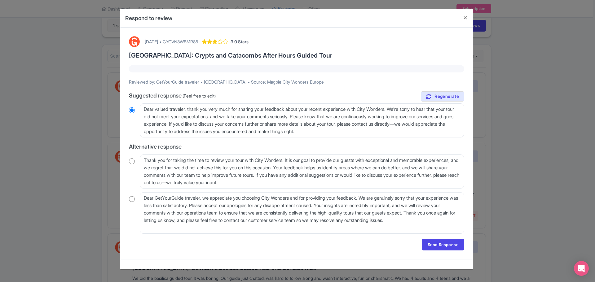
click at [464, 145] on div "[DATE] • GYGVN3WBMR88 3.0 Stars [GEOGRAPHIC_DATA]: Crypts and Catacombs After H…" at bounding box center [296, 144] width 343 height 222
click at [486, 168] on div "Respond to review [DATE] • GYGVN3WBMR88 3.0 Stars [GEOGRAPHIC_DATA]: Crypts and…" at bounding box center [297, 141] width 595 height 282
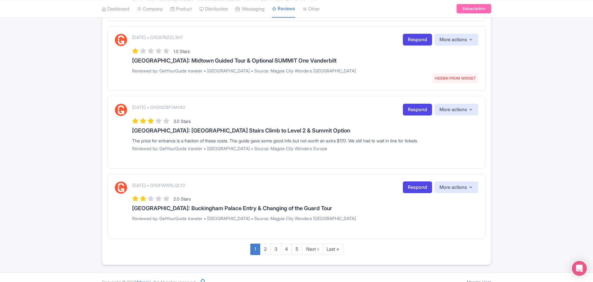
scroll to position [714, 0]
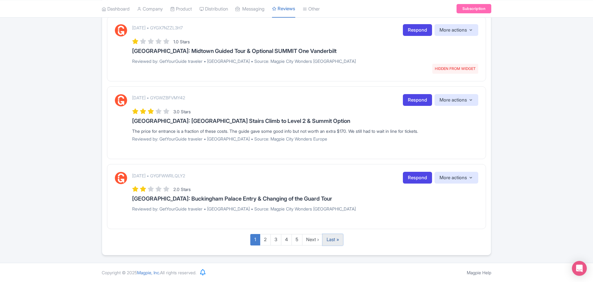
click at [328, 242] on link "Last »" at bounding box center [332, 239] width 20 height 11
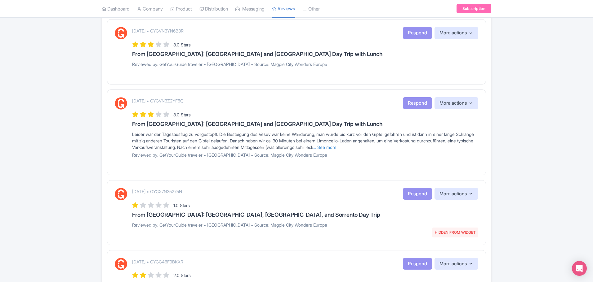
scroll to position [658, 0]
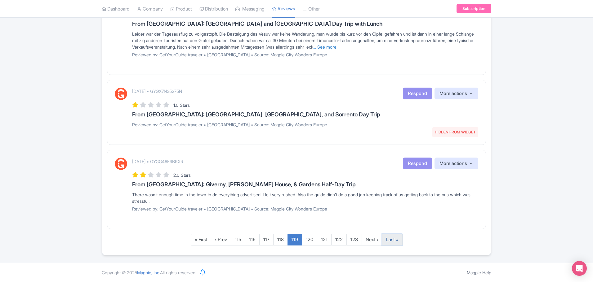
click at [396, 241] on link "Last »" at bounding box center [392, 239] width 20 height 11
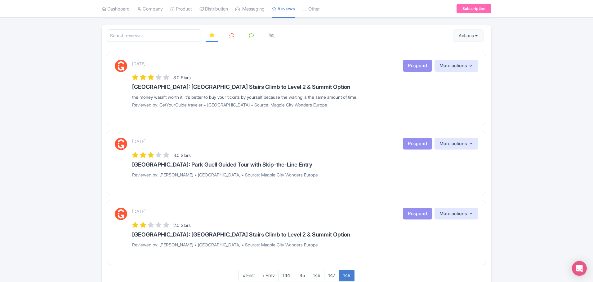
scroll to position [118, 0]
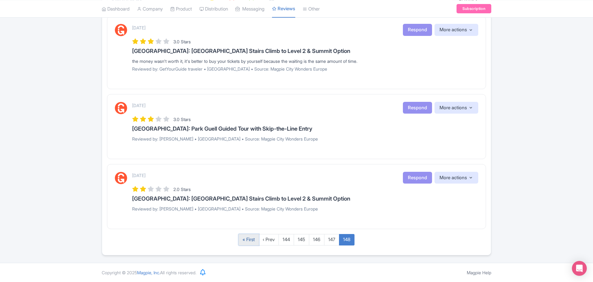
click at [249, 242] on link "« First" at bounding box center [248, 239] width 20 height 11
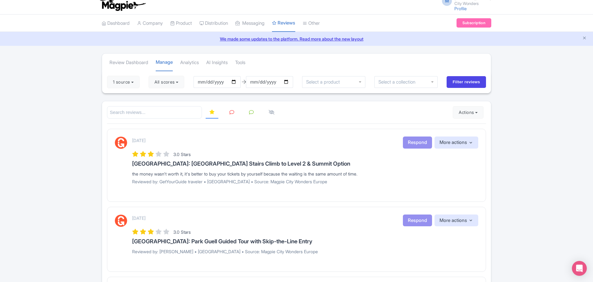
scroll to position [0, 0]
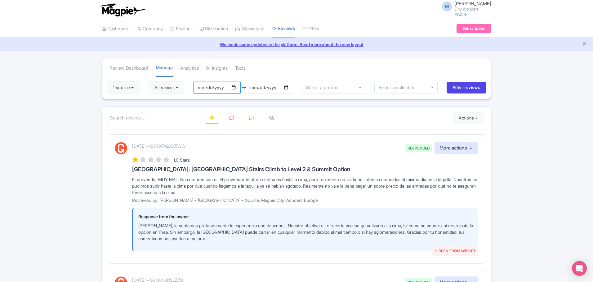
click at [212, 88] on input "[DATE]" at bounding box center [216, 88] width 47 height 12
click at [237, 86] on input "[DATE]" at bounding box center [216, 88] width 47 height 12
type input "[DATE]"
click at [126, 87] on button "1 source" at bounding box center [123, 88] width 33 height 12
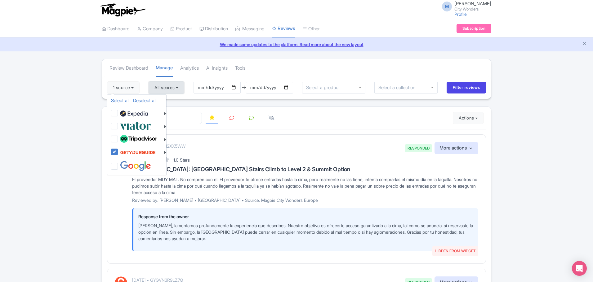
click at [164, 86] on button "All scores" at bounding box center [166, 88] width 36 height 12
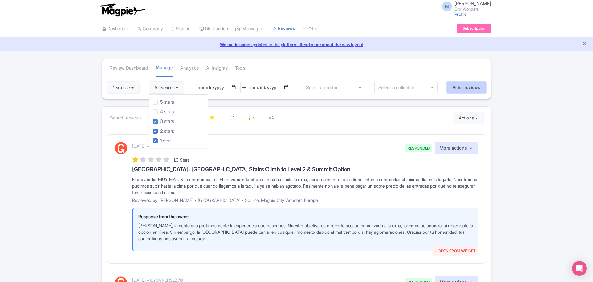
click at [456, 88] on input "Filter reviews" at bounding box center [465, 88] width 39 height 12
click at [232, 117] on icon at bounding box center [231, 118] width 5 height 5
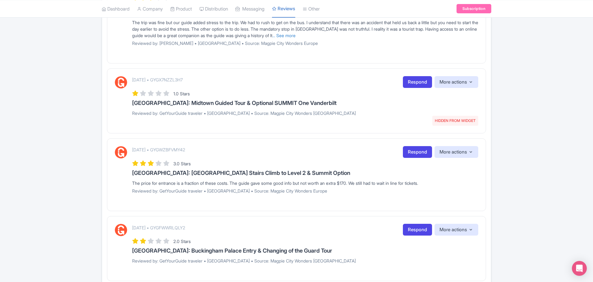
scroll to position [714, 0]
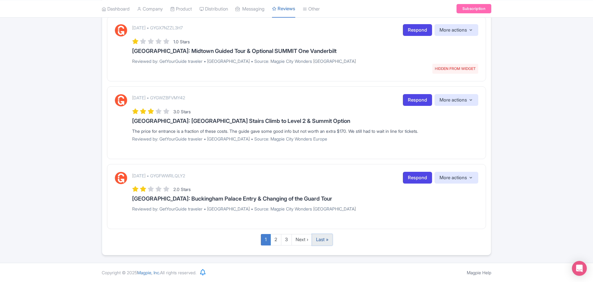
click at [319, 238] on link "Last »" at bounding box center [322, 239] width 20 height 11
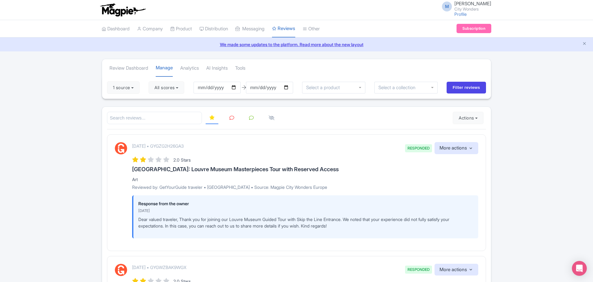
click at [234, 117] on icon at bounding box center [231, 118] width 5 height 5
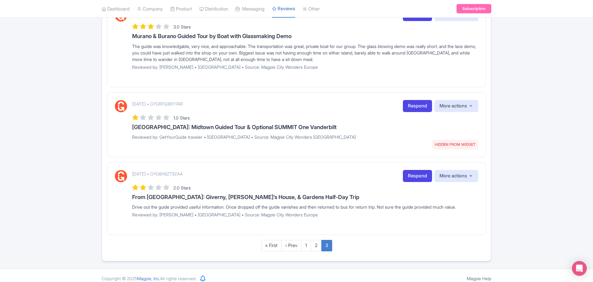
scroll to position [378, 0]
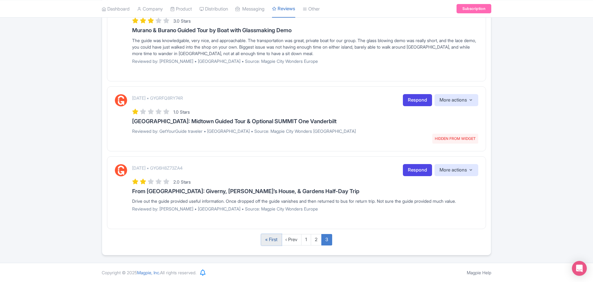
click at [273, 239] on link "« First" at bounding box center [271, 239] width 20 height 11
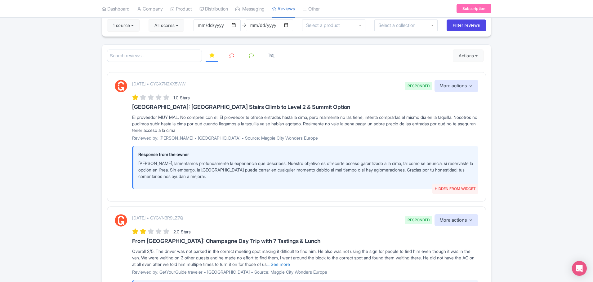
scroll to position [62, 0]
click at [231, 56] on icon at bounding box center [231, 56] width 5 height 5
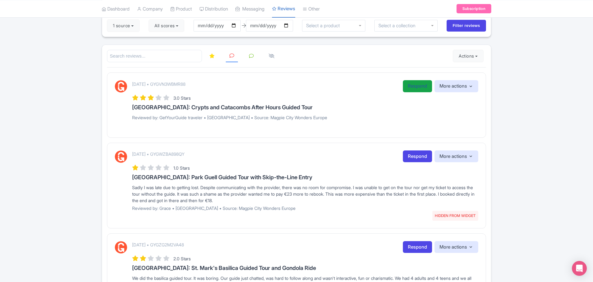
click at [414, 89] on link "Respond" at bounding box center [417, 86] width 29 height 12
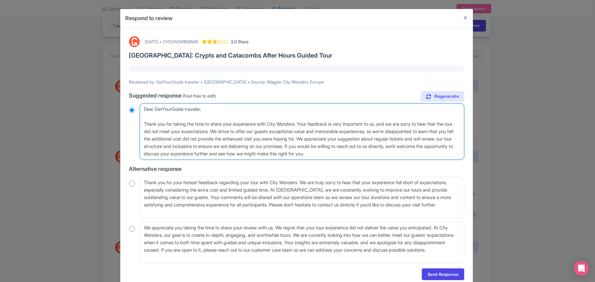
drag, startPoint x: 239, startPoint y: 123, endPoint x: 263, endPoint y: 123, distance: 23.9
click at [263, 123] on textarea "Dear GetYourGuide traveler, Thank you for taking the time to share your experie…" at bounding box center [302, 132] width 325 height 56
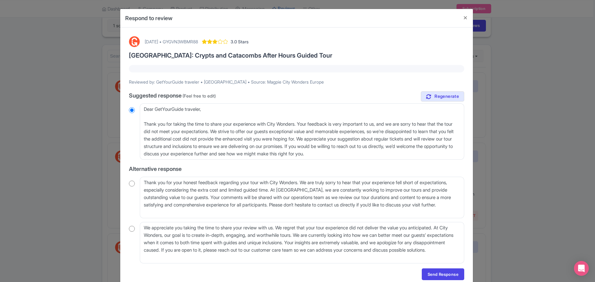
click at [132, 229] on input "radio" at bounding box center [132, 229] width 6 height 6
radio input "true"
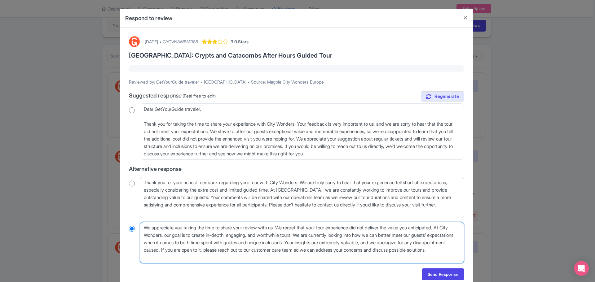
drag, startPoint x: 282, startPoint y: 228, endPoint x: 320, endPoint y: 243, distance: 40.4
click at [320, 243] on textarea "We appreciate you taking the time to share your review with us. We regret that …" at bounding box center [302, 243] width 325 height 42
type textarea "We appreciate you taking the time to share your review with us. . Your insights…"
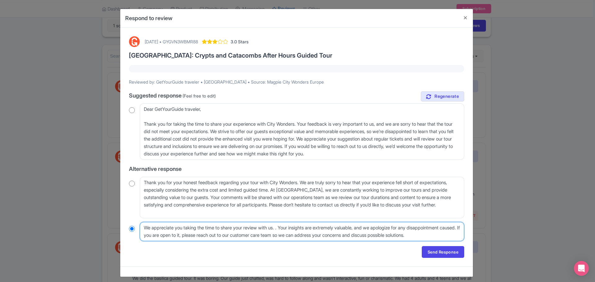
radio input "true"
type textarea "We appreciate you taking the time to share your review with us.. Your insights …"
radio input "true"
type textarea "We appreciate you taking the time to share your review with us. Your insights a…"
radio input "true"
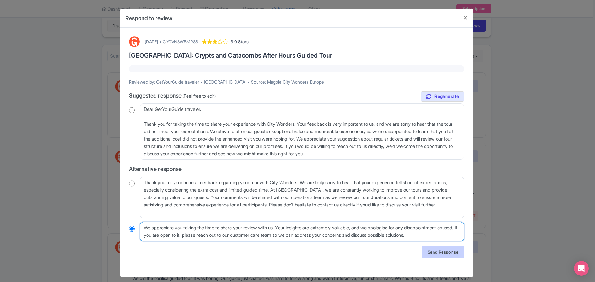
type textarea "We appreciate you taking the time to share your review with us. Your insights a…"
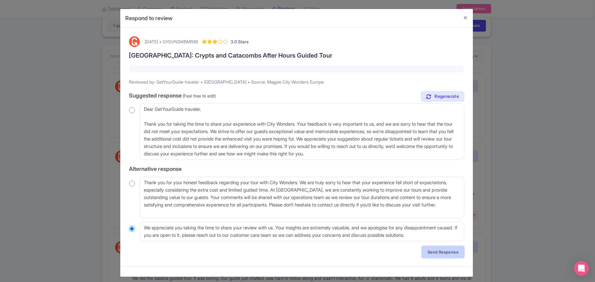
click at [450, 253] on link "Send Response" at bounding box center [443, 252] width 42 height 12
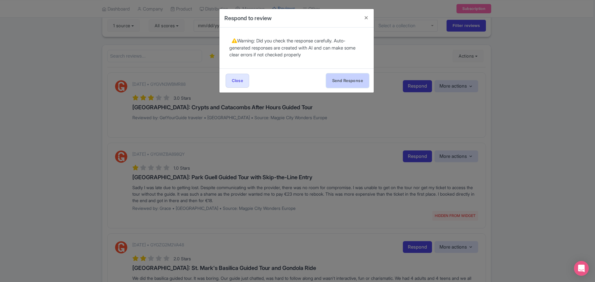
click at [356, 78] on button "Send Response" at bounding box center [347, 81] width 42 height 14
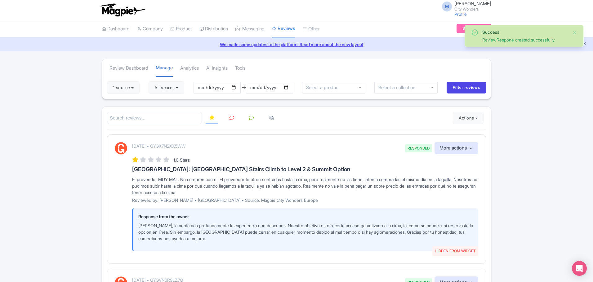
click at [232, 117] on icon at bounding box center [231, 118] width 5 height 5
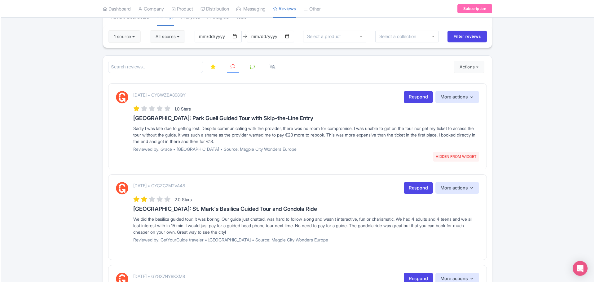
scroll to position [62, 0]
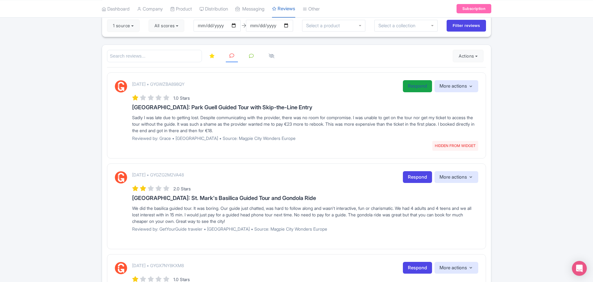
click at [416, 88] on link "Respond" at bounding box center [417, 86] width 29 height 12
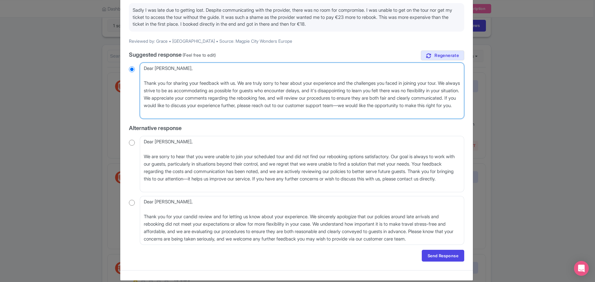
drag, startPoint x: 158, startPoint y: 82, endPoint x: 330, endPoint y: 86, distance: 171.2
click at [330, 86] on textarea "Dear Grace, Thank you for sharing your feedback with us. We are truly sorry to …" at bounding box center [302, 91] width 325 height 56
drag, startPoint x: 333, startPoint y: 99, endPoint x: 210, endPoint y: 104, distance: 123.5
click at [210, 104] on textarea "Dear Grace, Thank you for sharing your feedback with us. We are truly sorry to …" at bounding box center [302, 91] width 325 height 56
drag, startPoint x: 211, startPoint y: 105, endPoint x: 246, endPoint y: 113, distance: 36.2
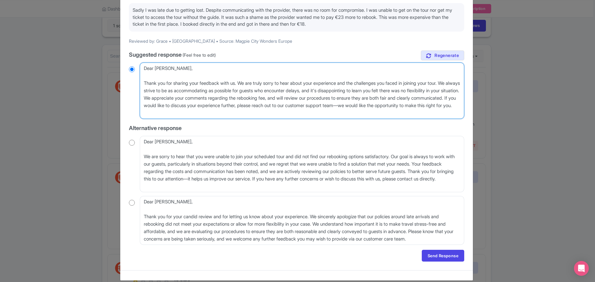
click at [246, 113] on textarea "Dear Grace, Thank you for sharing your feedback with us. We are truly sorry to …" at bounding box center [302, 91] width 325 height 56
type textarea "Dear Grace, Thank you for sharing your feedback with us. We are truly sorry to …"
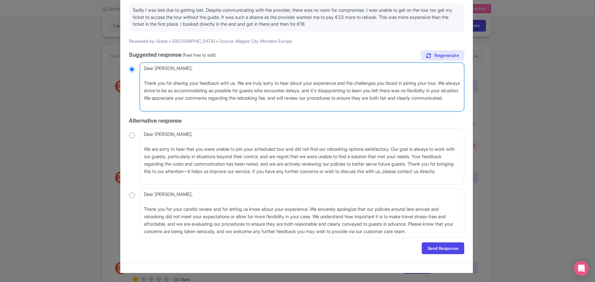
drag, startPoint x: 214, startPoint y: 107, endPoint x: 137, endPoint y: 69, distance: 86.4
click at [137, 69] on div "Dear Grace, Thank you for sharing your feedback with us. We are truly sorry to …" at bounding box center [296, 87] width 335 height 49
radio input "true"
drag, startPoint x: 166, startPoint y: 83, endPoint x: 182, endPoint y: 92, distance: 18.6
click at [166, 83] on textarea "Dear Grace, Thank you for sharing your feedback with us. We are truly sorry to …" at bounding box center [302, 87] width 325 height 49
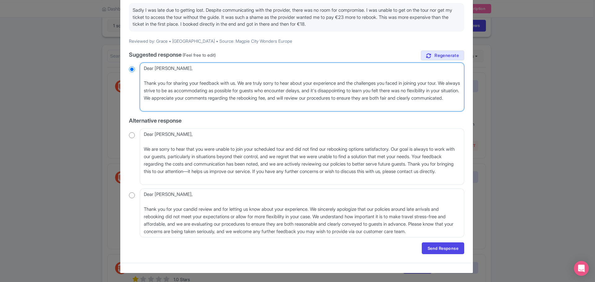
drag, startPoint x: 211, startPoint y: 106, endPoint x: 130, endPoint y: 58, distance: 95.0
click at [131, 58] on div "true Suggested response (Feel free to edit) Dear Grace, Thank you for sharing y…" at bounding box center [296, 144] width 335 height 187
paste textarea "Thank you for sharing your feedback with us. We are truly sorry to hear about y…"
type textarea "Dear Grace, Thank you for sharing your feedback with us. We are truly sorry to …"
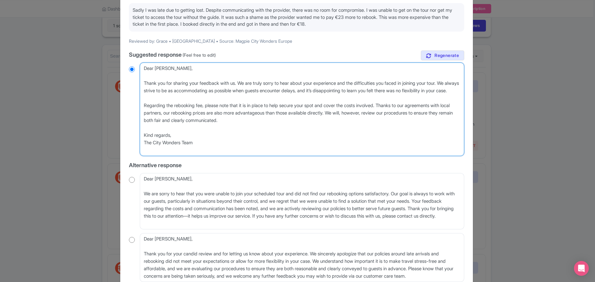
radio input "true"
click at [196, 122] on textarea "Dear Grace, Thank you for sharing your feedback with us. We are truly sorry to …" at bounding box center [302, 110] width 325 height 94
type textarea "Dear Grace, Thank you for sharing your feedback with us. We are truly sorry to …"
radio input "true"
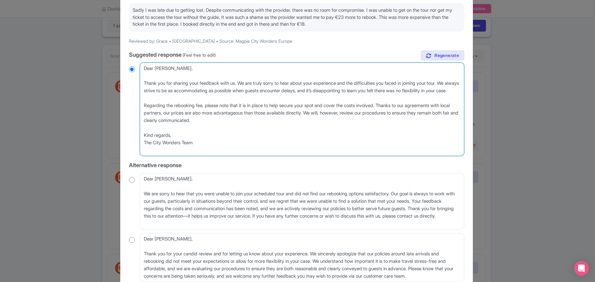
drag, startPoint x: 262, startPoint y: 121, endPoint x: 323, endPoint y: 121, distance: 61.1
click at [323, 121] on textarea "Dear Grace, Thank you for sharing your feedback with us. We are truly sorry to …" at bounding box center [302, 110] width 325 height 94
type textarea "Dear Grace, Thank you for sharing your feedback with us. We are truly sorry to …"
radio input "true"
type textarea "Dear Grace, Thank you for sharing your feedback with us. We are truly sorry to …"
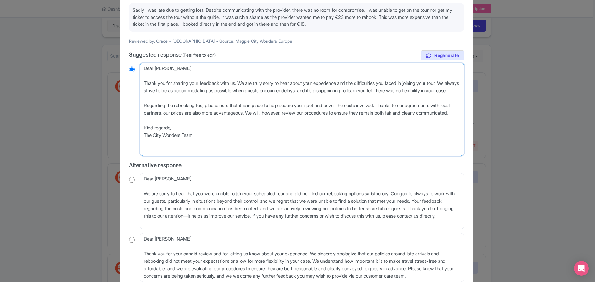
radio input "true"
click at [179, 122] on textarea "Dear Grace, Thank you for sharing your feedback with us. We are truly sorry to …" at bounding box center [302, 110] width 325 height 94
type textarea "Dear Grace, Thank you for sharing your feedback with us. We are truly sorry to …"
radio input "true"
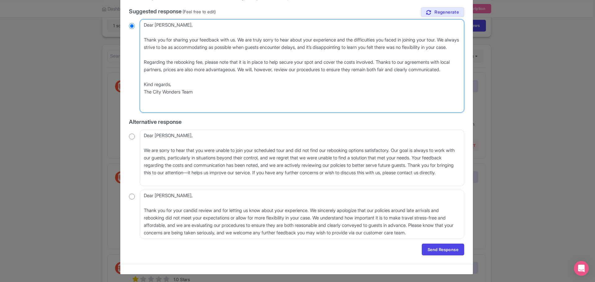
scroll to position [107, 0]
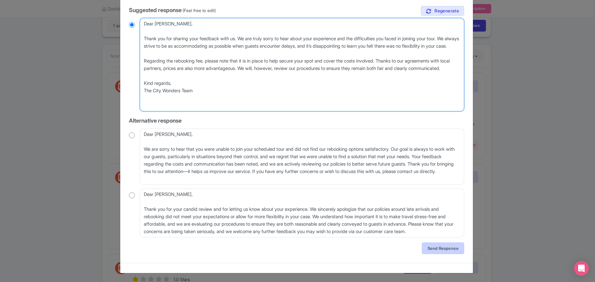
type textarea "Dear Grace, Thank you for sharing your feedback with us. We are truly sorry to …"
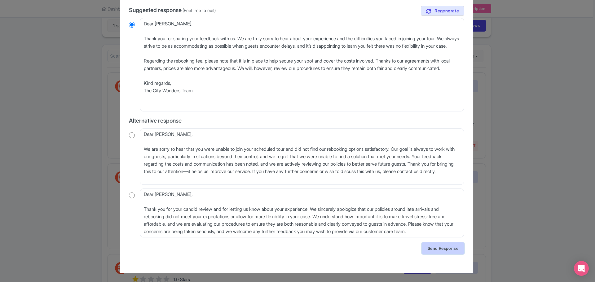
click at [438, 250] on link "Send Response" at bounding box center [443, 249] width 42 height 12
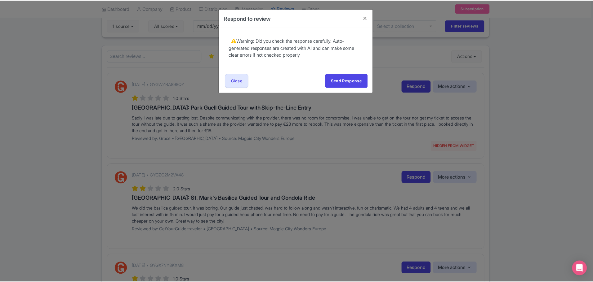
scroll to position [0, 0]
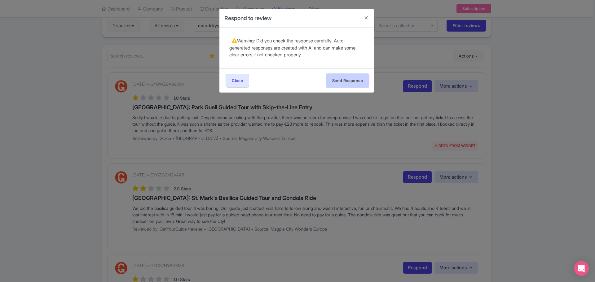
click at [340, 82] on button "Send Response" at bounding box center [347, 81] width 42 height 14
